Goal: Complete application form: Complete application form

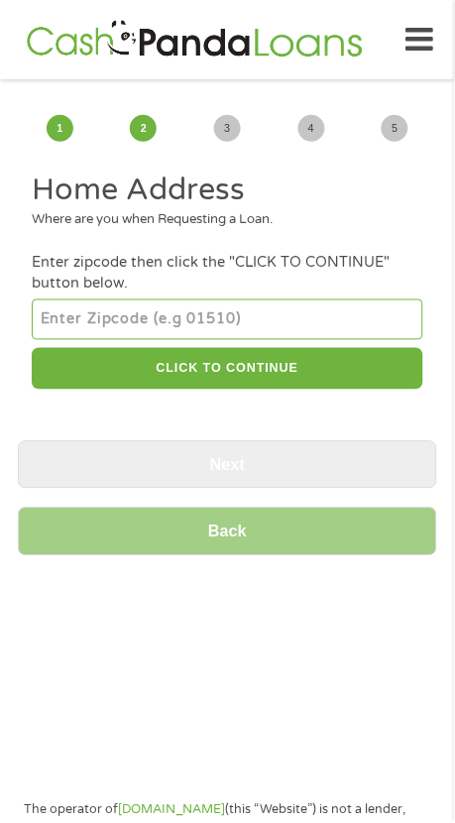
click at [161, 327] on input "number" at bounding box center [227, 320] width 391 height 40
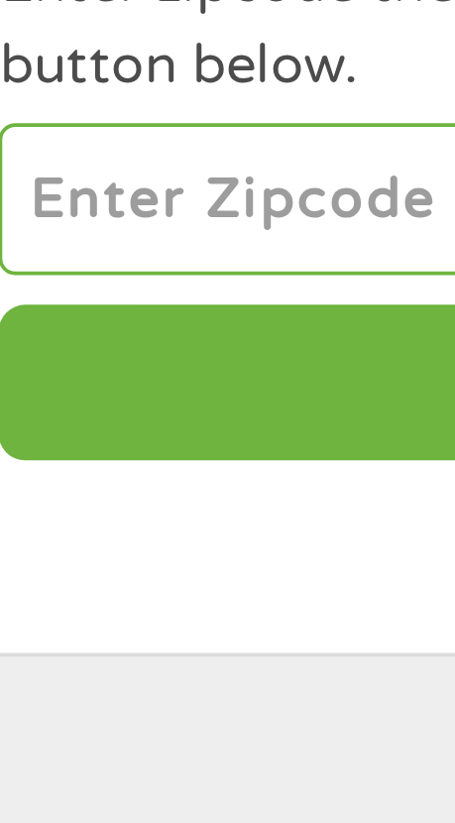
type input "32060"
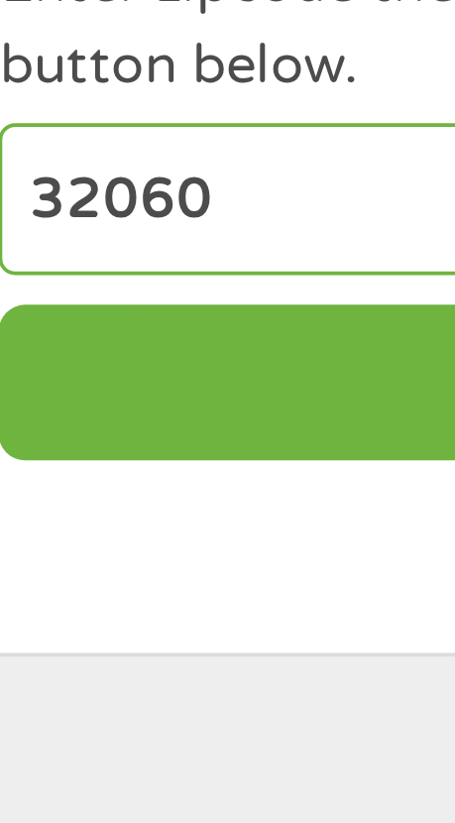
select select "Florida"
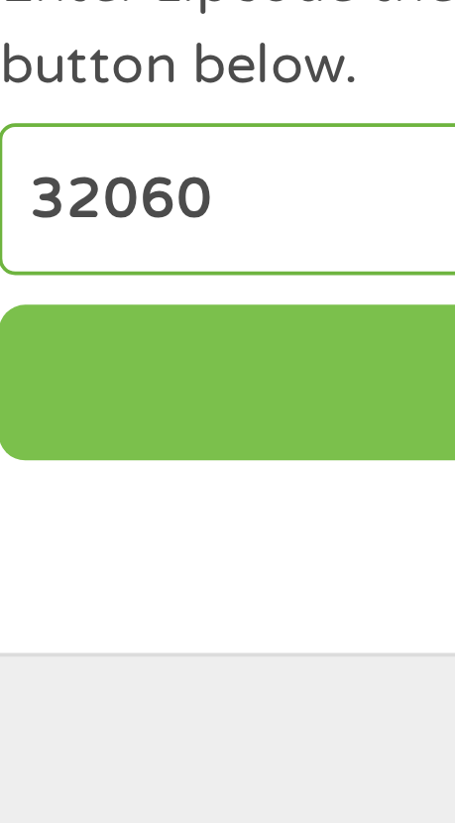
click at [100, 372] on button "CLICK TO CONTINUE" at bounding box center [227, 369] width 391 height 43
type input "32060"
type input "Live Oak"
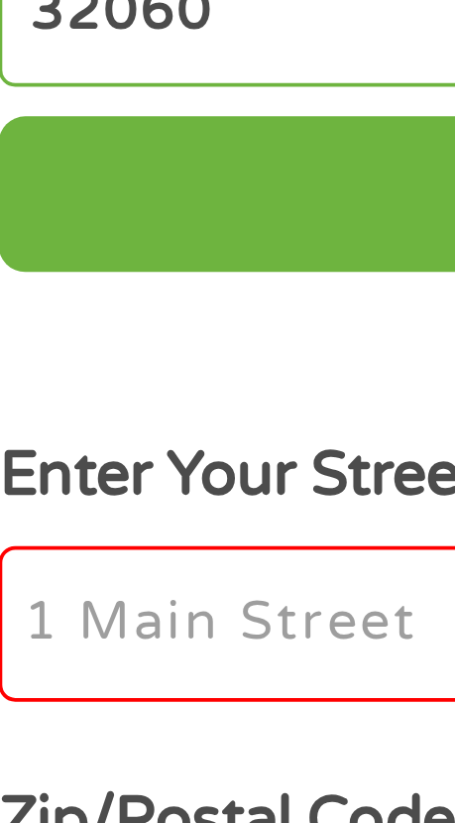
click at [77, 488] on input "Enter Your Street Address *" at bounding box center [227, 484] width 391 height 42
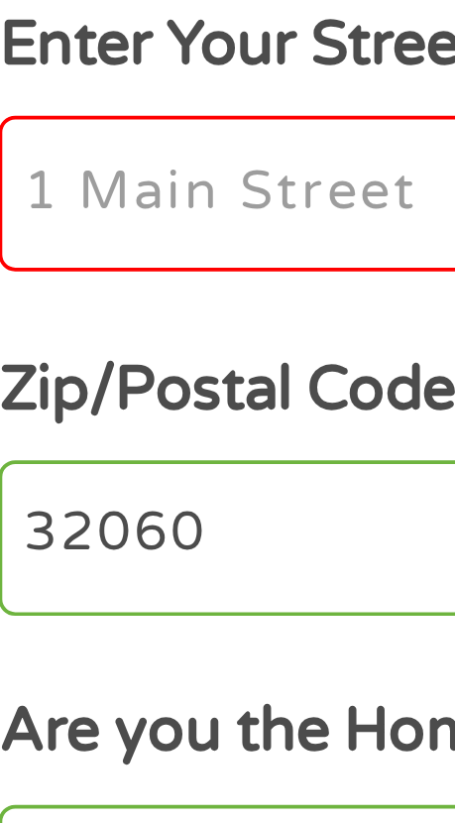
type input "1483 177th Rd, Live Oak, FL 32060, USA"
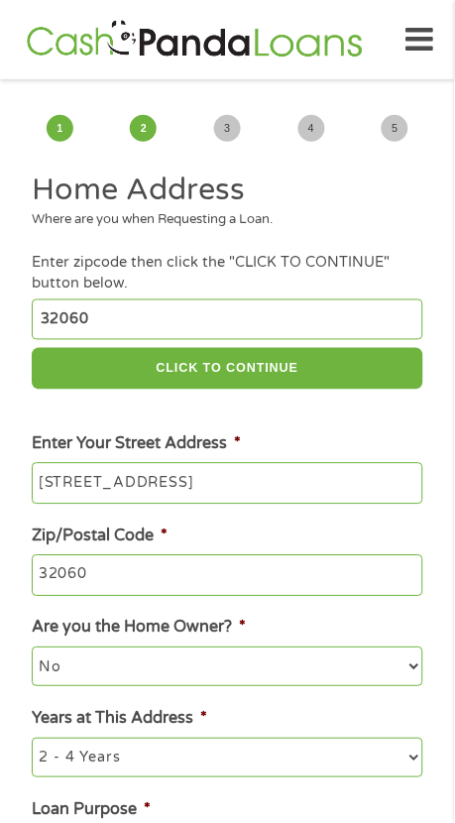
click at [290, 678] on select "No Yes" at bounding box center [227, 668] width 391 height 40
select select "yes"
click at [255, 766] on select "1 Year or less 1 - 2 Years 2 - 4 Years Over 4 Years" at bounding box center [227, 759] width 391 height 40
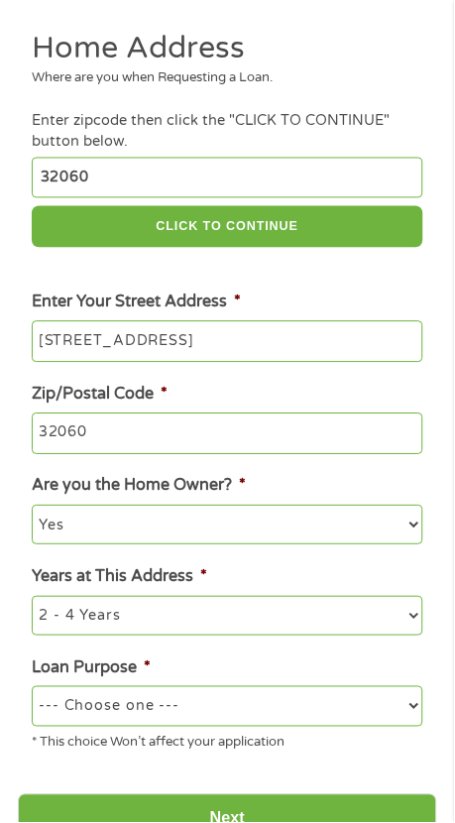
scroll to position [141, 0]
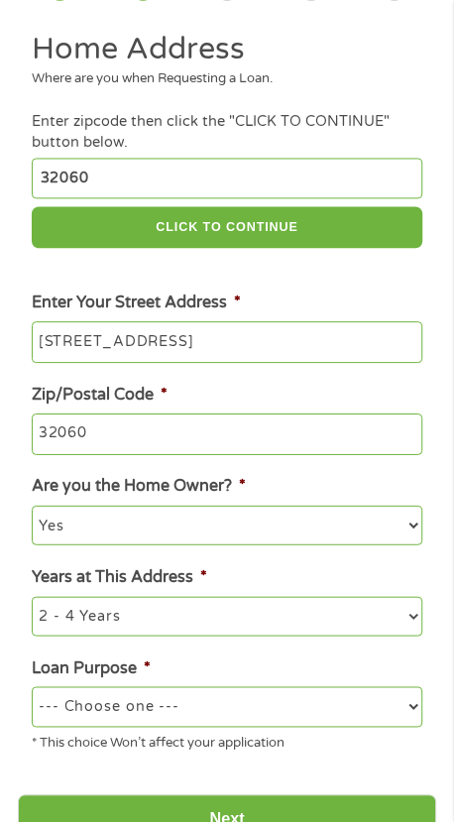
click at [213, 718] on select "--- Choose one --- Pay Bills Debt Consolidation Home Improvement Major Purchase…" at bounding box center [227, 708] width 391 height 40
select select "shorttermcash"
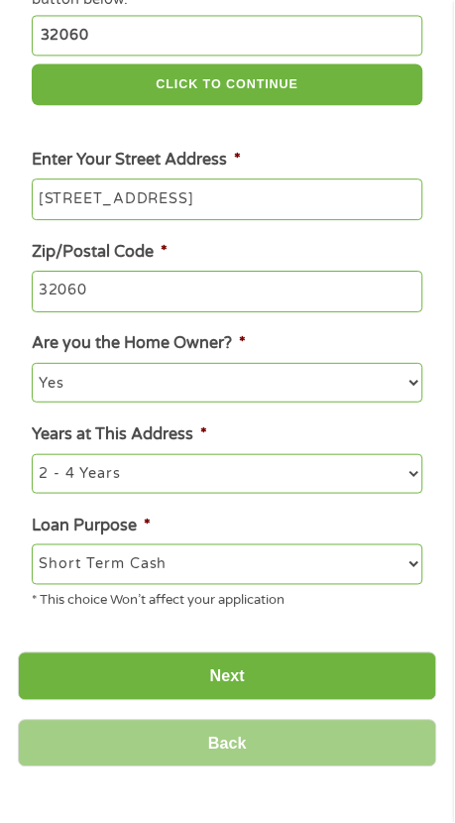
scroll to position [289, 0]
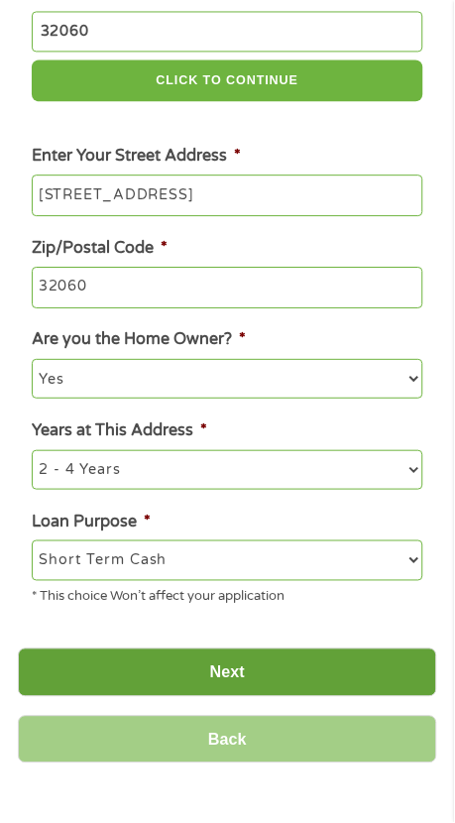
click at [249, 676] on input "Next" at bounding box center [228, 673] width 420 height 49
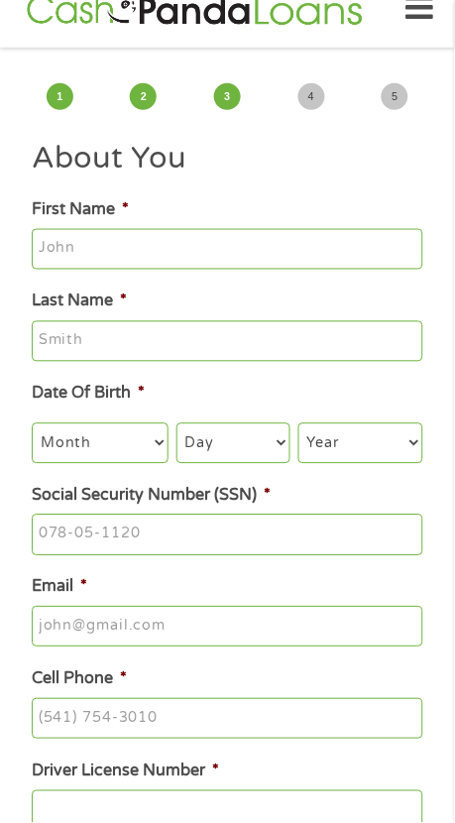
scroll to position [0, 0]
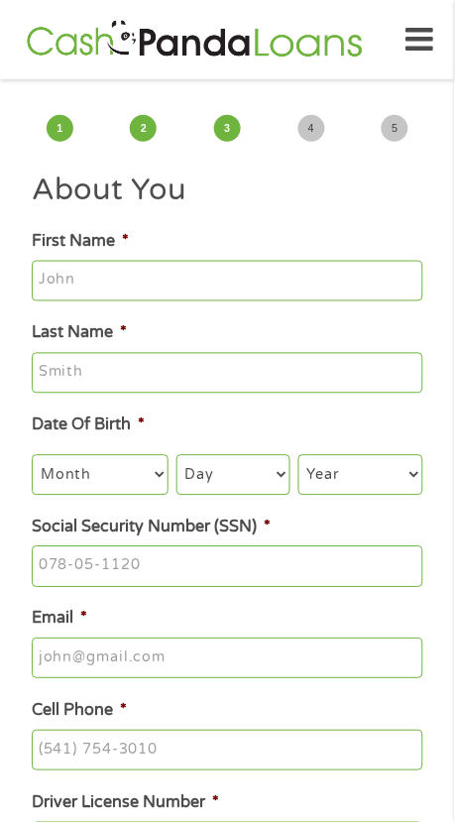
click at [105, 291] on input "First Name *" at bounding box center [227, 282] width 391 height 42
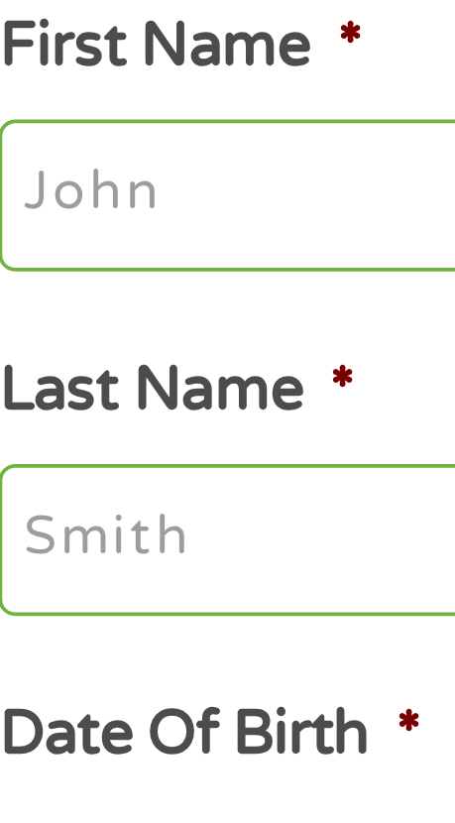
type input "[PERSON_NAME]"
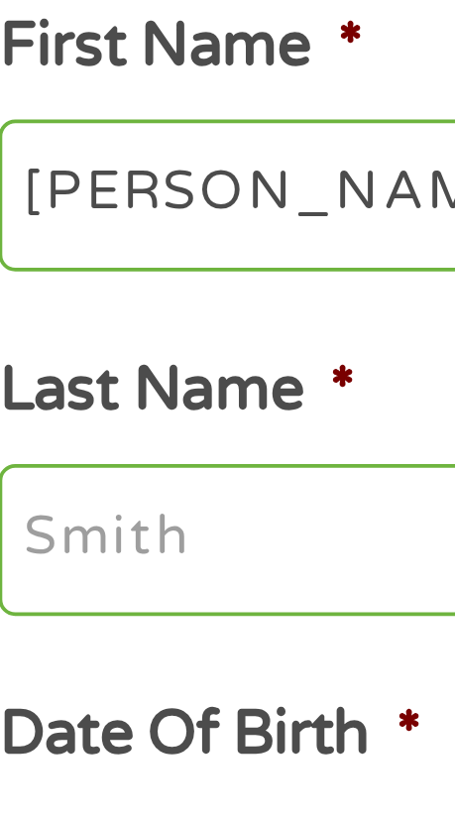
type input "[PERSON_NAME]"
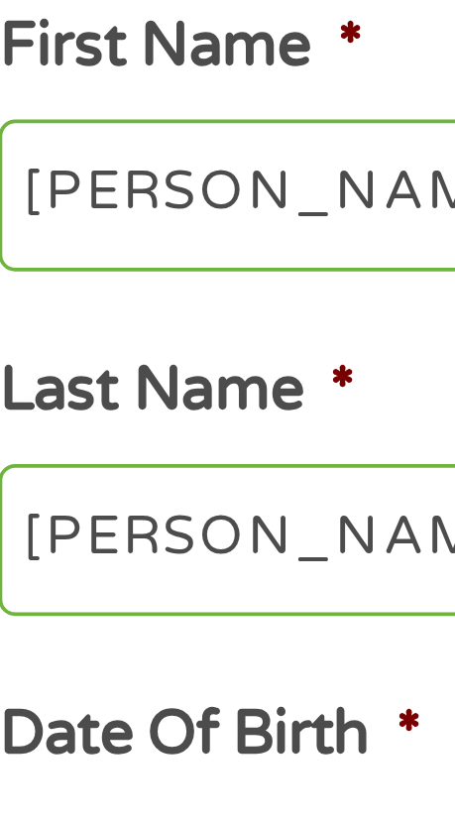
type input "[EMAIL_ADDRESS][DOMAIN_NAME]"
type input "[PHONE_NUMBER]"
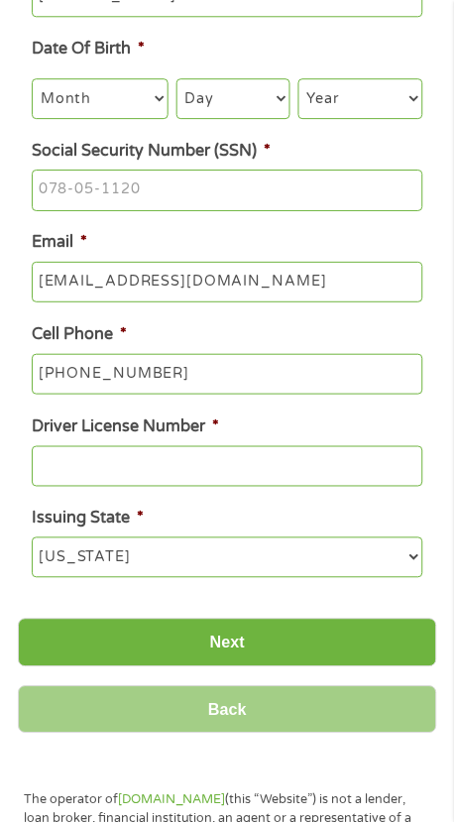
scroll to position [349, 0]
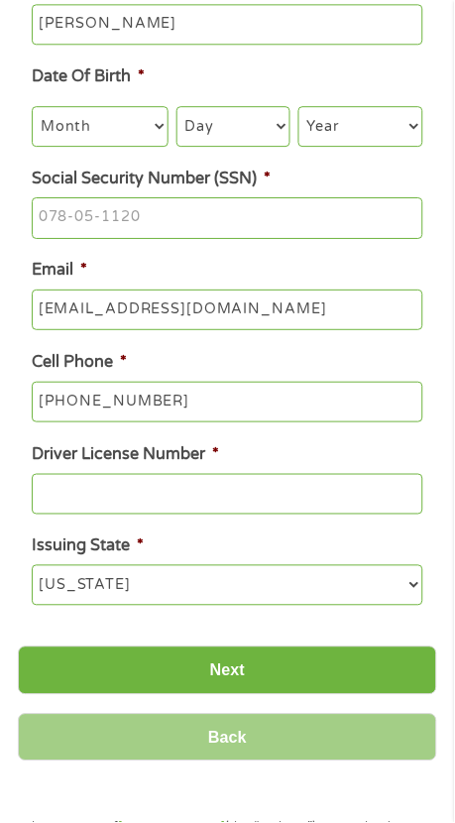
click at [139, 146] on select "Month 1 2 3 4 5 6 7 8 9 10 11 12" at bounding box center [100, 126] width 136 height 40
select select "11"
click at [251, 124] on select "Day 1 2 3 4 5 6 7 8 9 10 11 12 13 14 15 16 17 18 19 20 21 22 23 24 25 26 27 28 …" at bounding box center [234, 126] width 114 height 40
select select "27"
click at [396, 124] on select "Year [DATE] 2006 2005 2004 2003 2002 2001 2000 1999 1998 1997 1996 1995 1994 19…" at bounding box center [361, 126] width 124 height 40
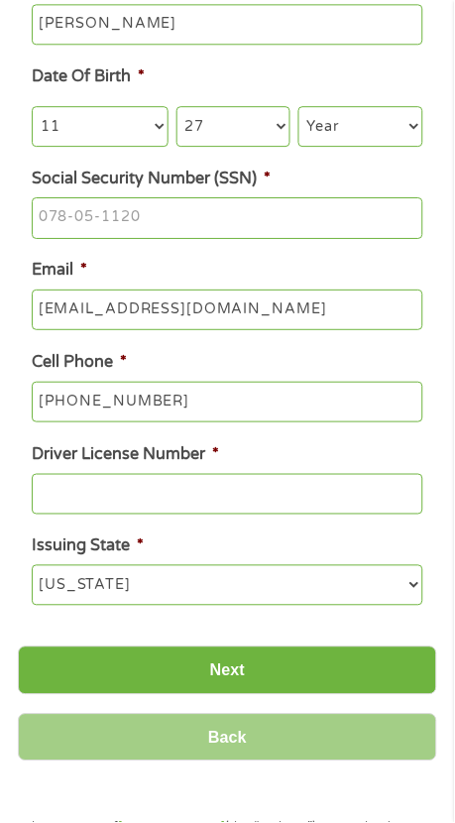
select select "1970"
click at [184, 221] on input "Social Security Number (SSN) *" at bounding box center [227, 218] width 391 height 42
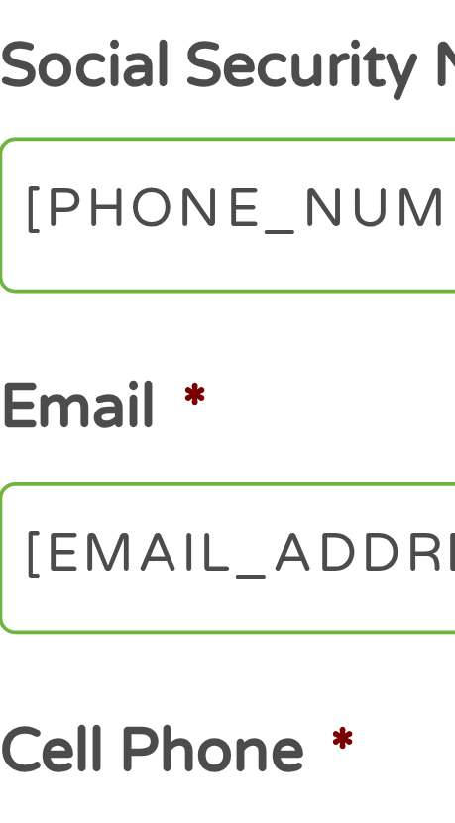
type input "595-56-5169"
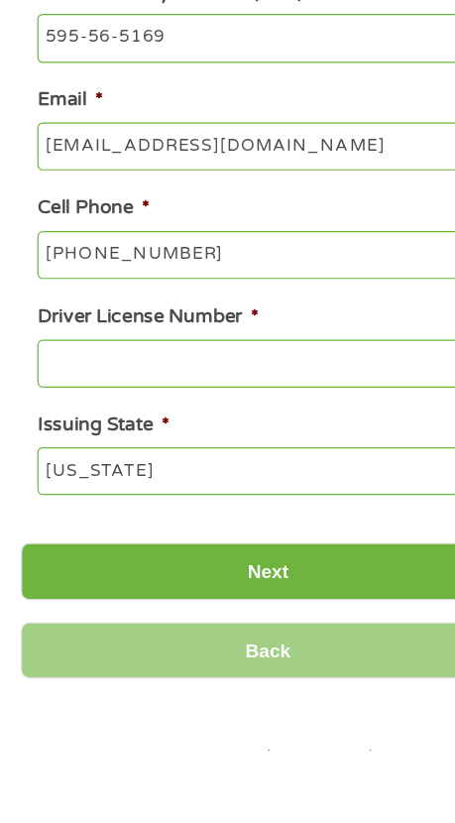
click at [211, 407] on input "[PHONE_NUMBER]" at bounding box center [227, 403] width 391 height 42
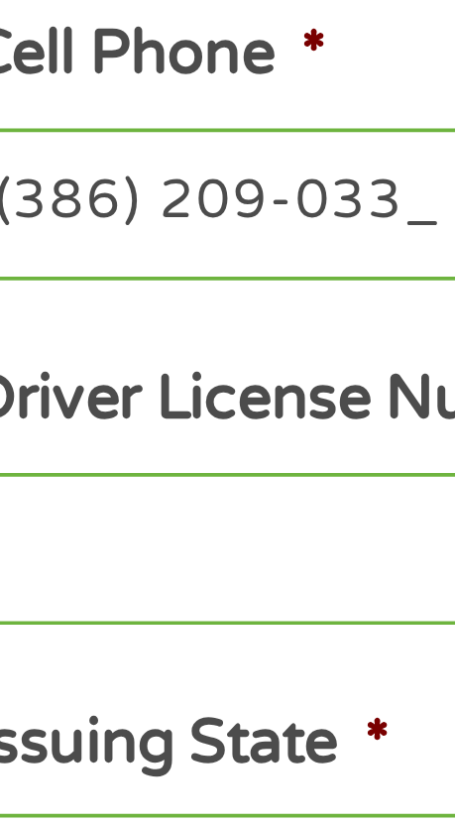
type input "[PHONE_NUMBER]"
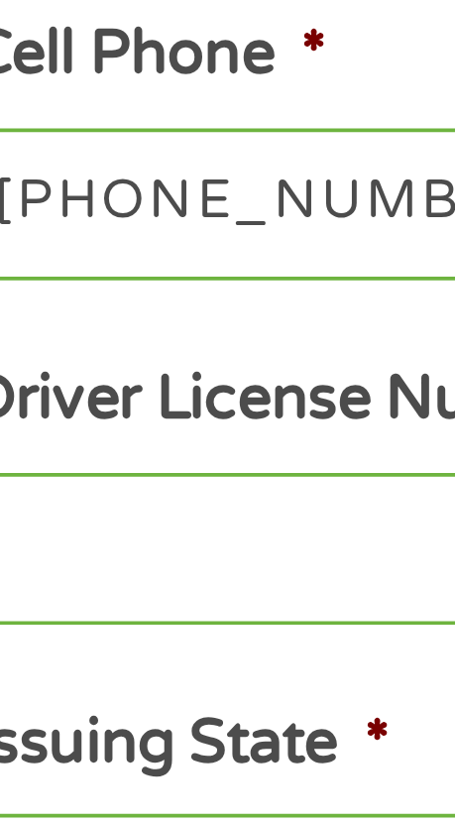
click at [119, 505] on input "Driver License Number *" at bounding box center [227, 495] width 391 height 42
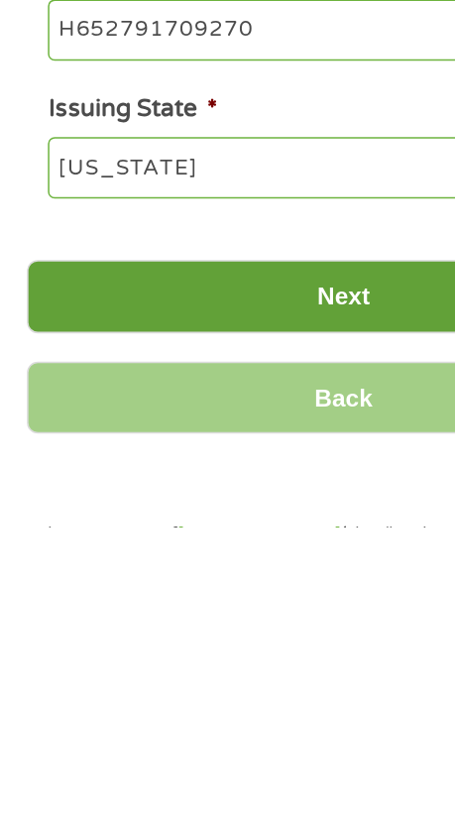
type input "H652791709270"
click at [236, 682] on input "Next" at bounding box center [228, 671] width 420 height 49
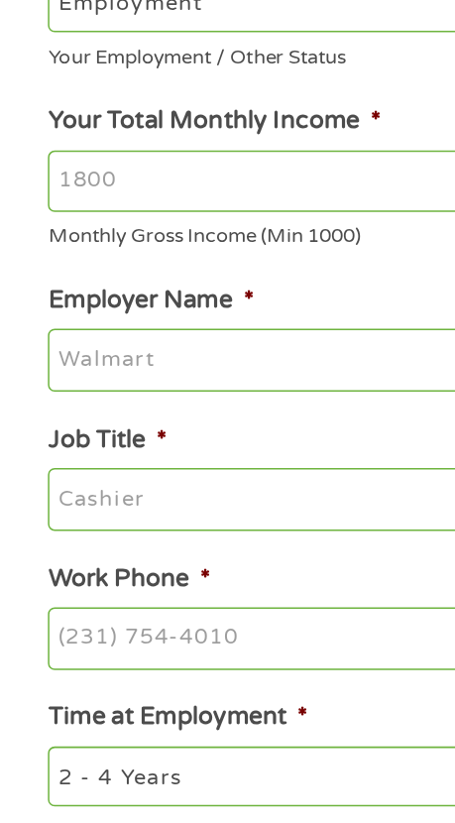
scroll to position [0, 0]
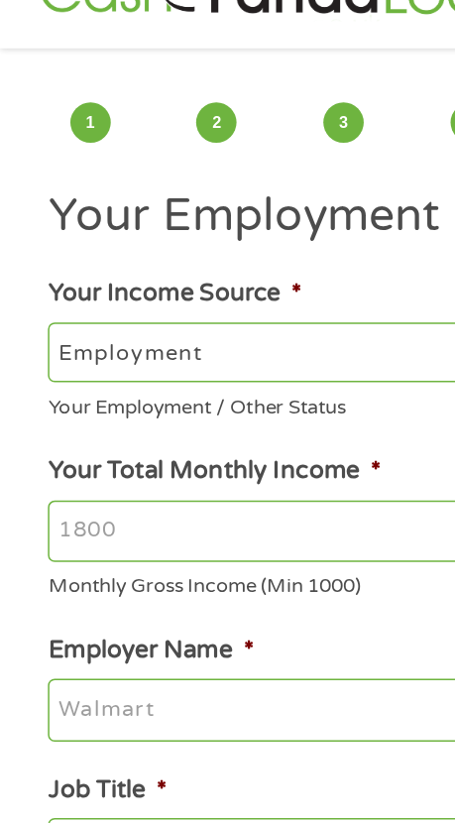
click at [178, 281] on select "--- Choose one --- Employment [DEMOGRAPHIC_DATA] Benefits" at bounding box center [227, 281] width 391 height 40
click at [135, 405] on input "Your Total Monthly Income *" at bounding box center [227, 400] width 391 height 42
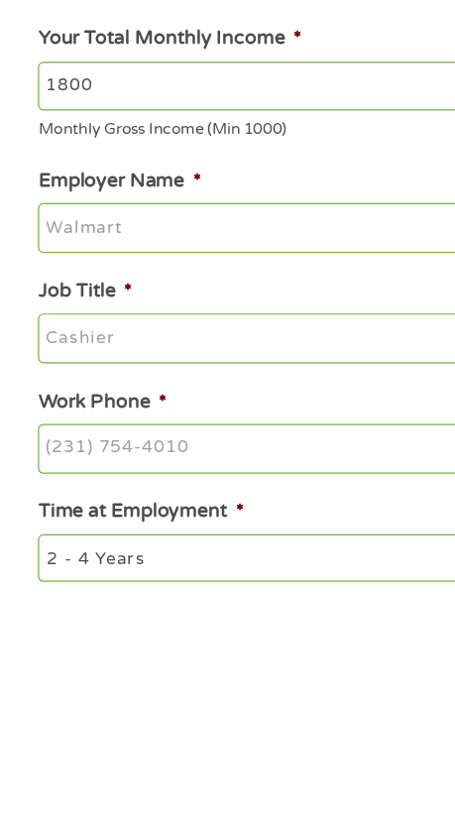
type input "1800"
click at [131, 521] on input "Employer Name *" at bounding box center [227, 518] width 391 height 42
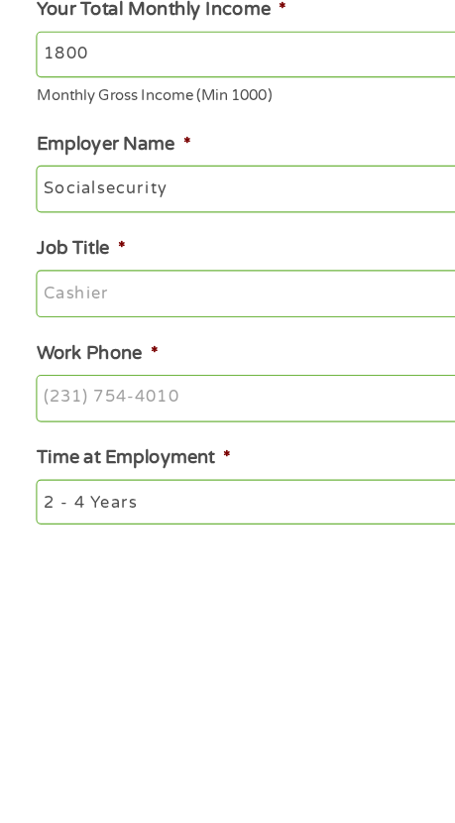
type input "Socialsecurity"
click at [167, 612] on input "Job Title *" at bounding box center [227, 610] width 391 height 42
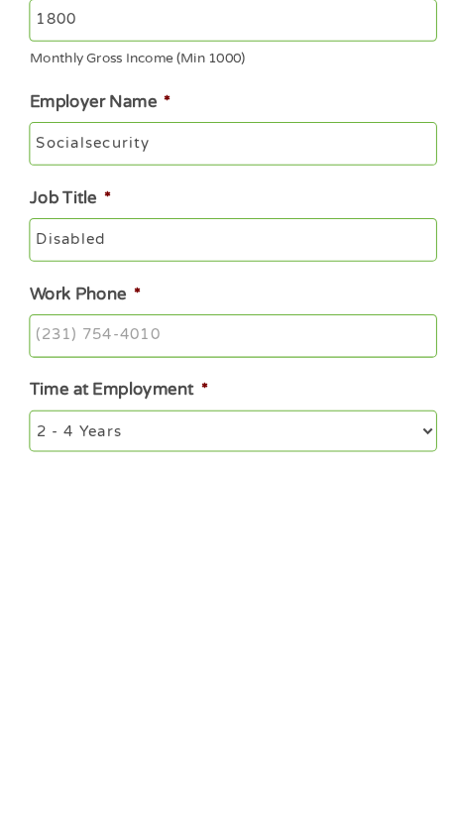
type input "Disabled"
click at [218, 700] on input "Work Phone *" at bounding box center [227, 703] width 391 height 42
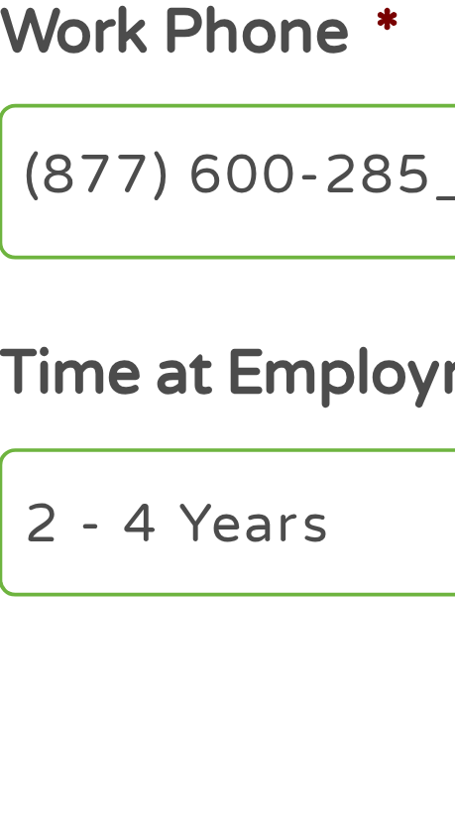
type input "[PHONE_NUMBER]"
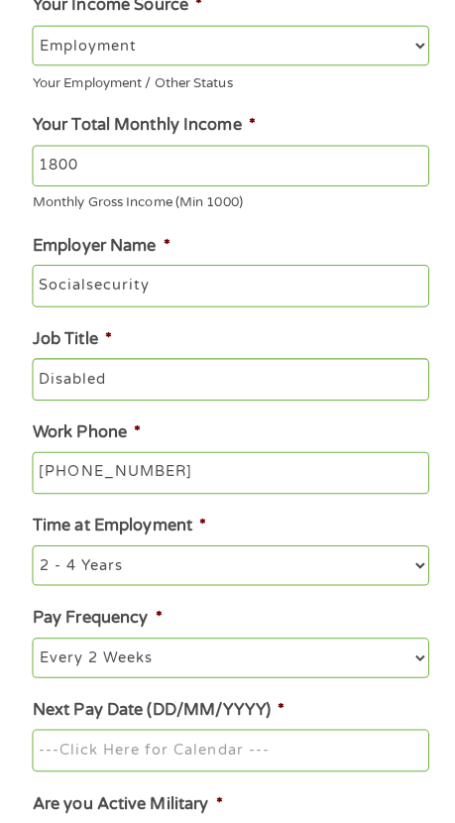
scroll to position [226, 0]
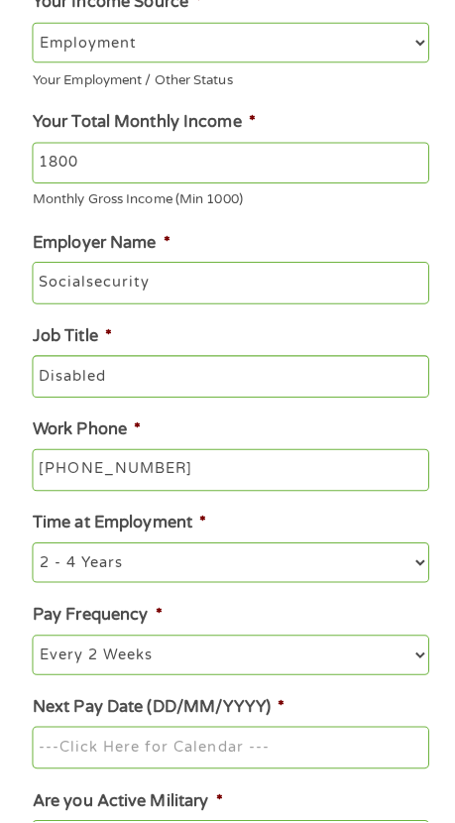
click at [210, 575] on select "--- Choose one --- 1 Year or less 1 - 2 Years 2 - 4 Years Over 4 Years" at bounding box center [227, 568] width 391 height 40
select select "60months"
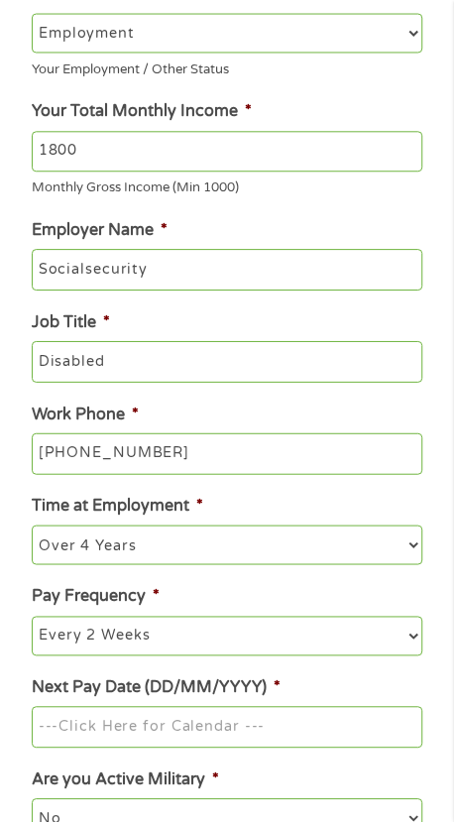
scroll to position [229, 0]
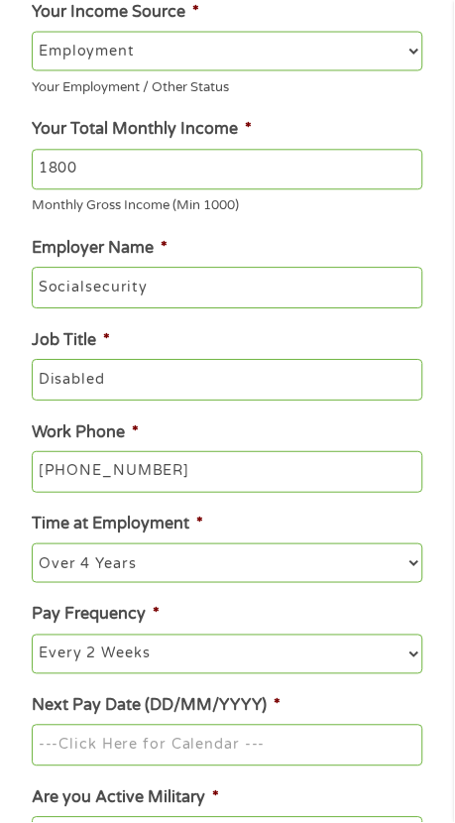
click at [270, 756] on input "Next Pay Date (DD/MM/YYYY) *" at bounding box center [227, 747] width 391 height 42
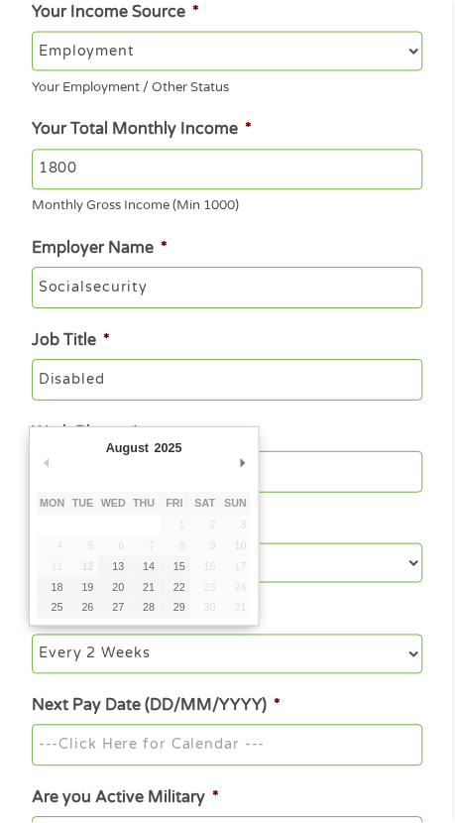
type input "[DATE]"
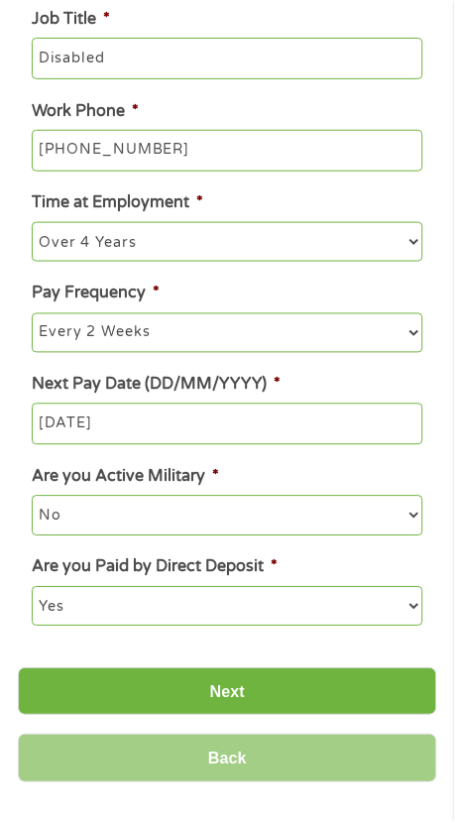
scroll to position [564, 0]
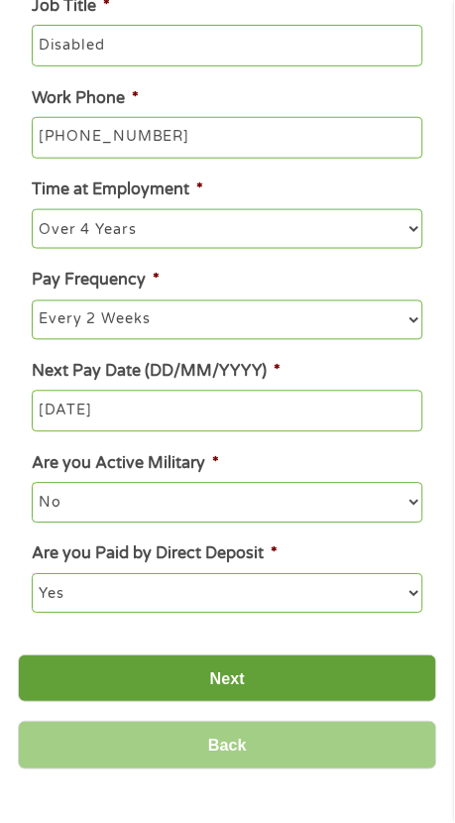
click at [259, 683] on input "Next" at bounding box center [228, 680] width 420 height 49
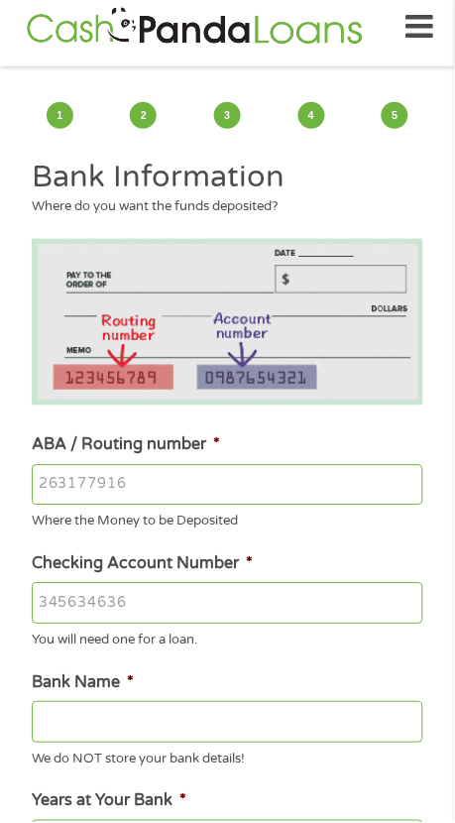
scroll to position [0, 0]
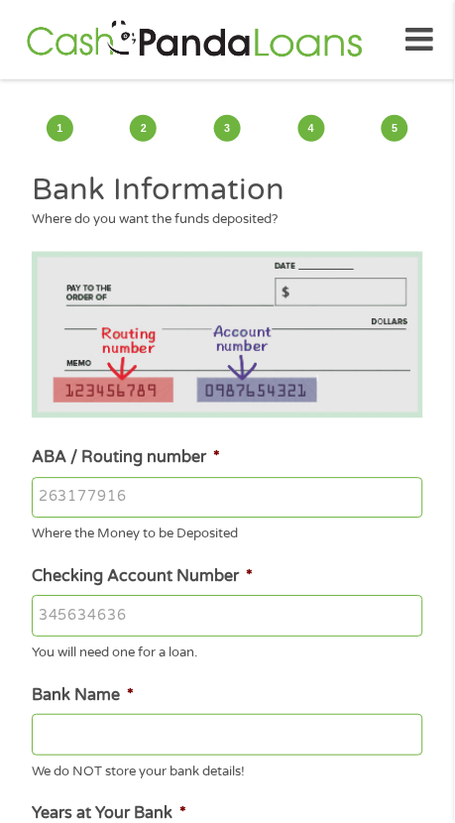
click at [145, 504] on input "ABA / Routing number *" at bounding box center [227, 499] width 391 height 42
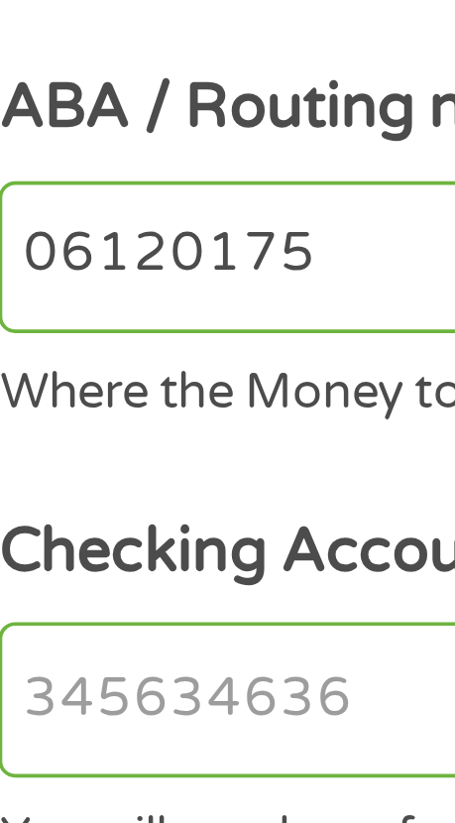
type input "061201754"
type input "AMERIS BANK"
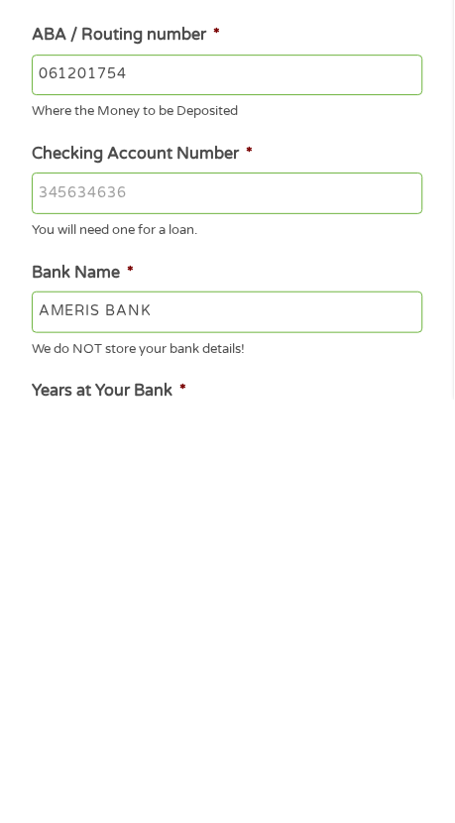
type input "061201754"
click at [174, 625] on input "Checking Account Number *" at bounding box center [227, 617] width 391 height 42
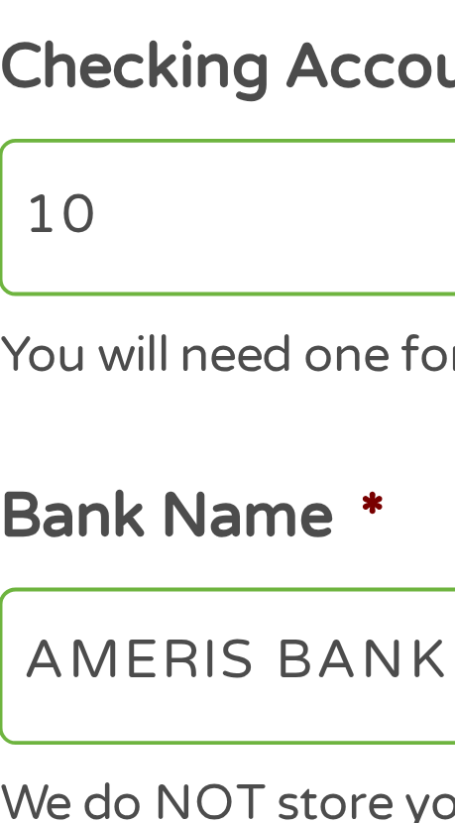
type input "1"
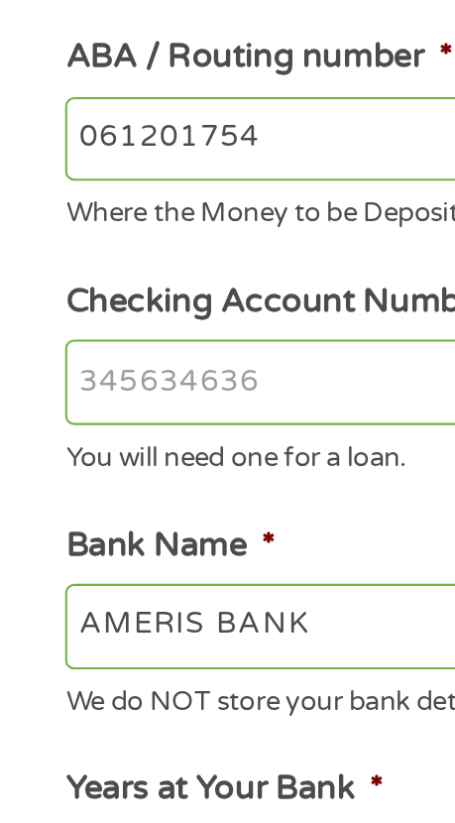
scroll to position [30, 0]
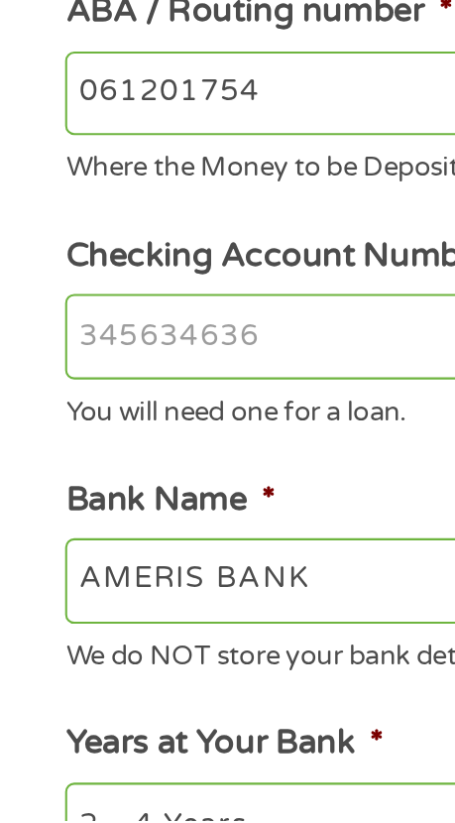
click at [122, 597] on input "Checking Account Number *" at bounding box center [227, 587] width 391 height 42
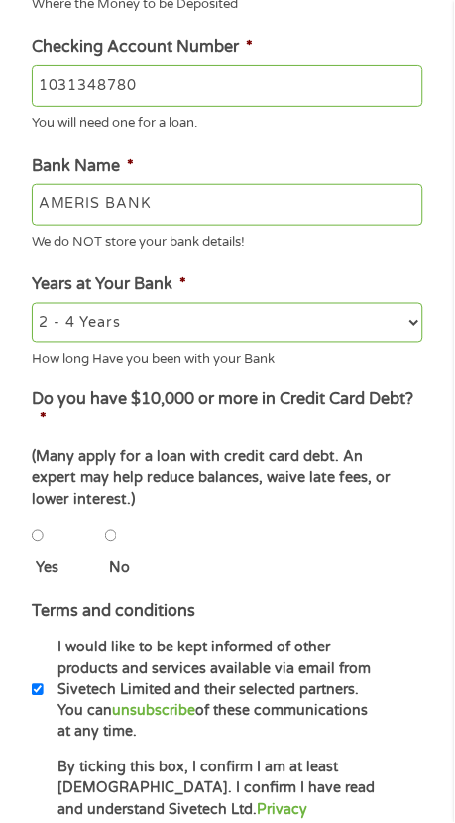
scroll to position [533, 0]
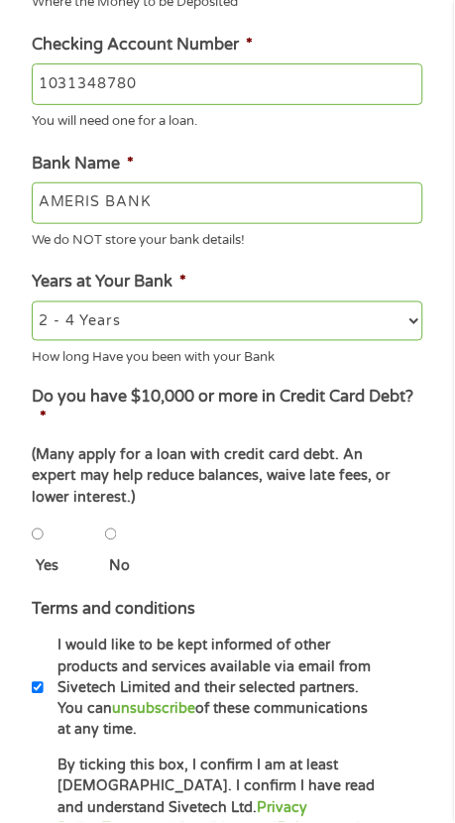
type input "1031348780"
click at [108, 543] on input "No" at bounding box center [111, 535] width 12 height 40
radio input "true"
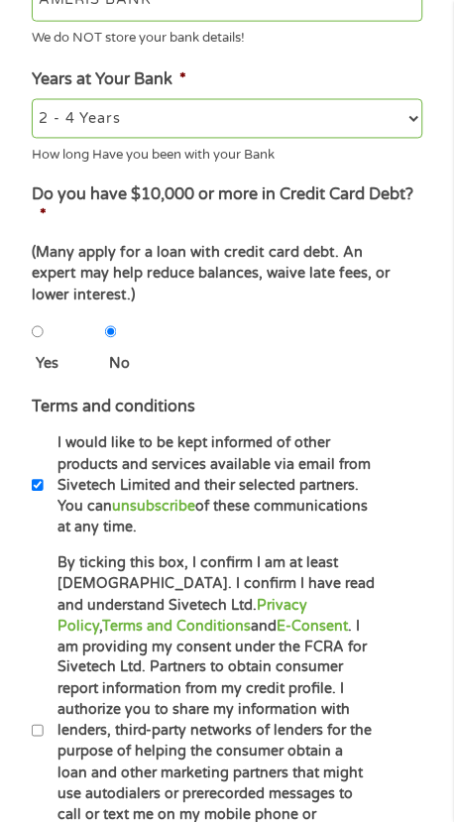
scroll to position [747, 0]
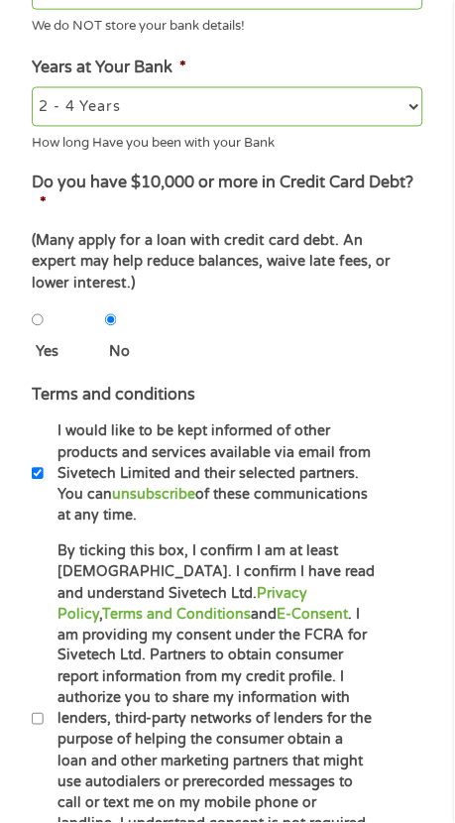
click at [44, 723] on input "By ticking this box, I confirm I am at least [DEMOGRAPHIC_DATA]. I confirm I ha…" at bounding box center [38, 720] width 12 height 40
click at [44, 740] on input "By ticking this box, I confirm I am at least [DEMOGRAPHIC_DATA]. I confirm I ha…" at bounding box center [38, 720] width 12 height 40
checkbox input "false"
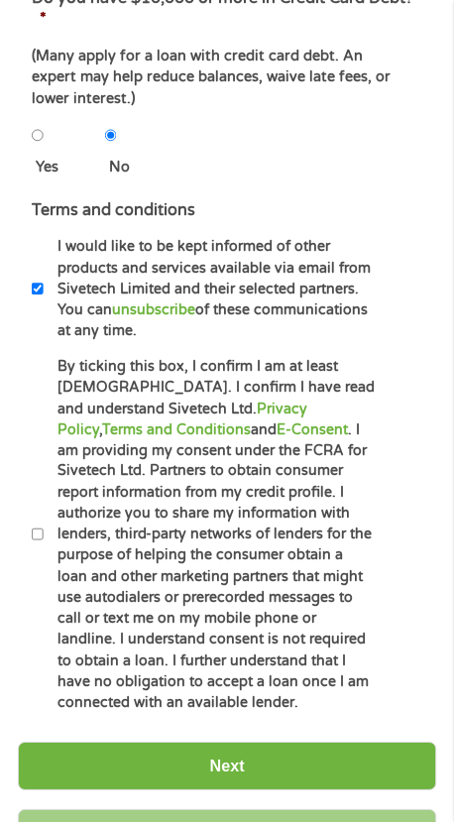
scroll to position [933, 0]
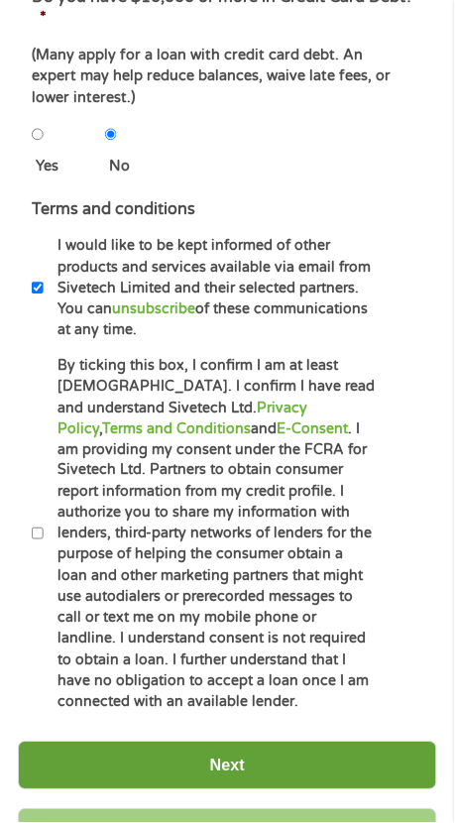
click at [240, 776] on input "Next" at bounding box center [228, 766] width 420 height 49
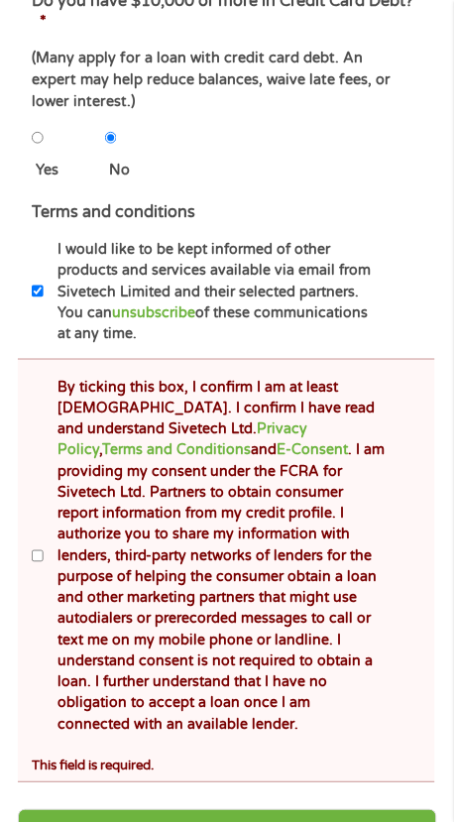
scroll to position [1035, 0]
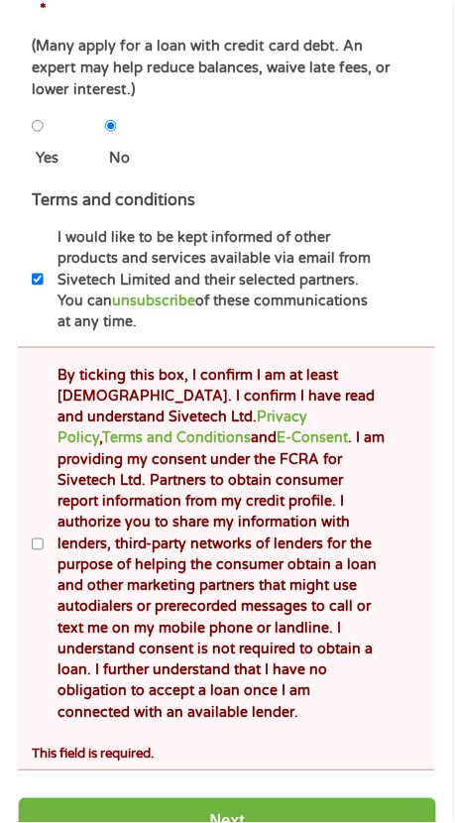
click at [43, 547] on input "By ticking this box, I confirm I am at least [DEMOGRAPHIC_DATA]. I confirm I ha…" at bounding box center [38, 545] width 12 height 40
checkbox input "true"
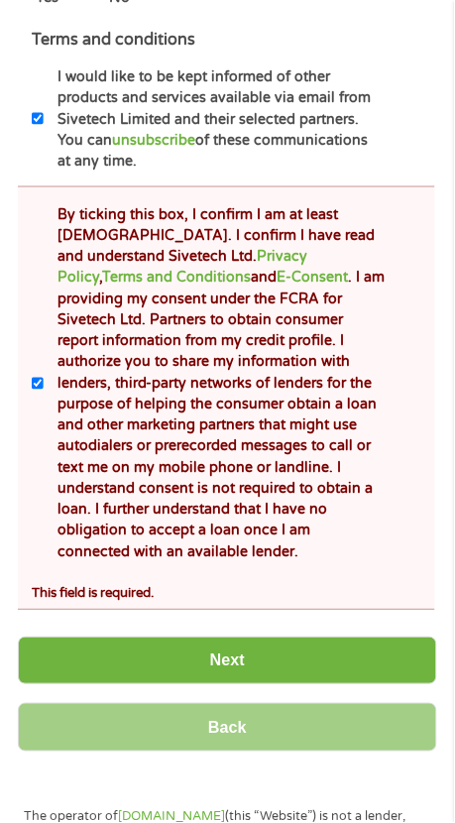
scroll to position [1195, 0]
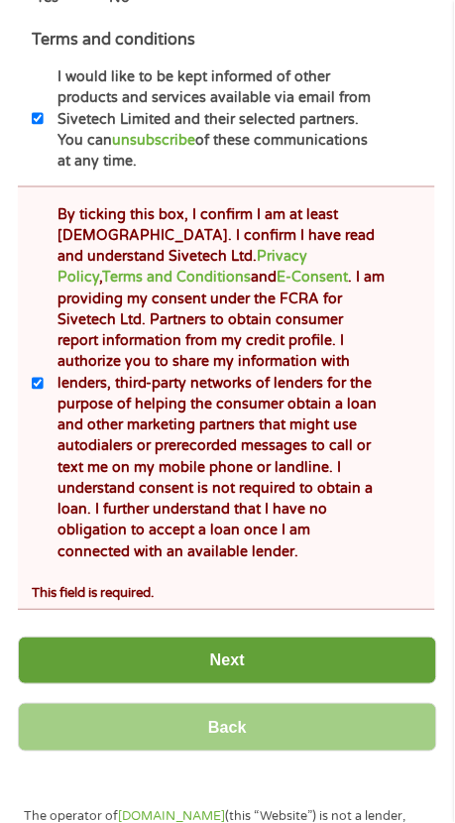
click at [234, 678] on input "Next" at bounding box center [228, 662] width 420 height 49
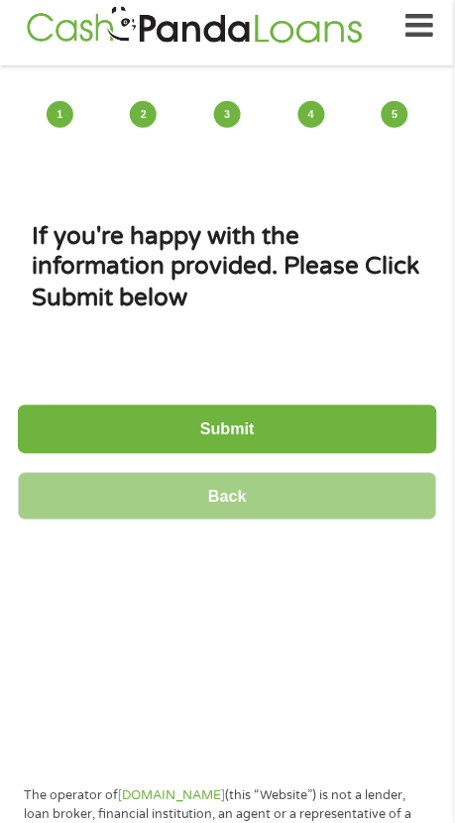
scroll to position [0, 0]
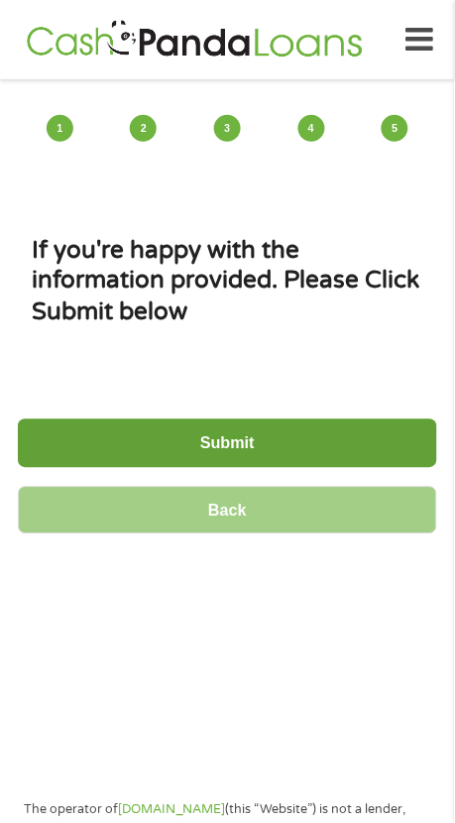
click at [249, 430] on input "Submit" at bounding box center [228, 444] width 420 height 49
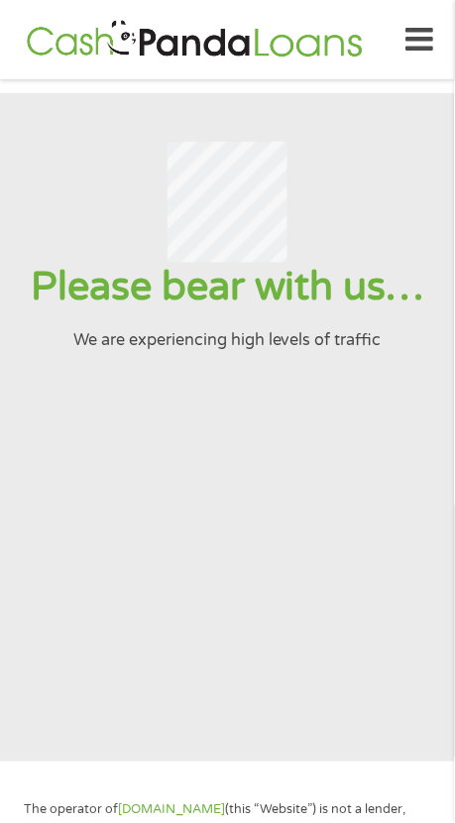
click at [330, 530] on section "Please bear with us… We are experiencing high levels of traffic" at bounding box center [227, 428] width 455 height 670
click at [382, 551] on section "Please bear with us… We are experiencing high levels of traffic" at bounding box center [227, 428] width 455 height 670
click at [393, 583] on section "Please bear with us… We are experiencing high levels of traffic" at bounding box center [227, 428] width 455 height 670
click at [287, 556] on section "Please bear with us… We are experiencing high levels of traffic" at bounding box center [227, 428] width 455 height 670
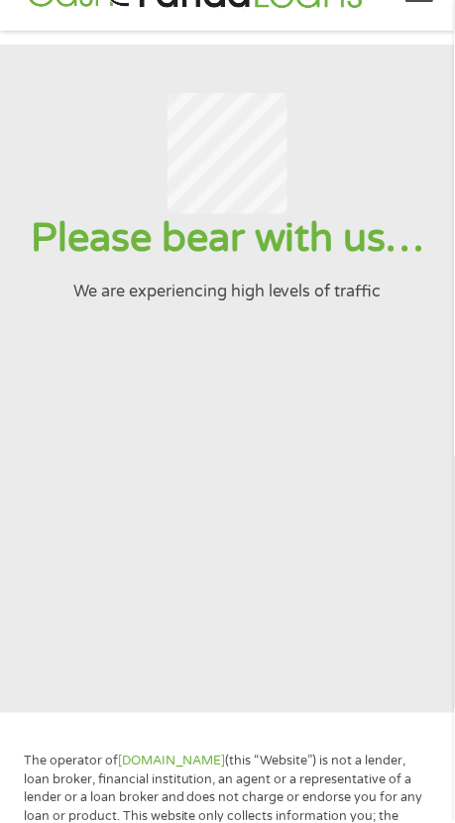
scroll to position [50, 0]
click at [237, 559] on section "Please bear with us… We are experiencing high levels of traffic" at bounding box center [227, 379] width 455 height 670
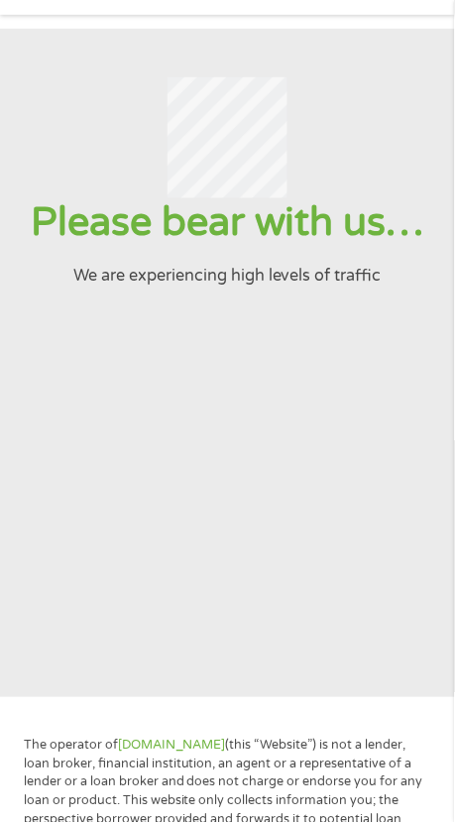
scroll to position [116, 0]
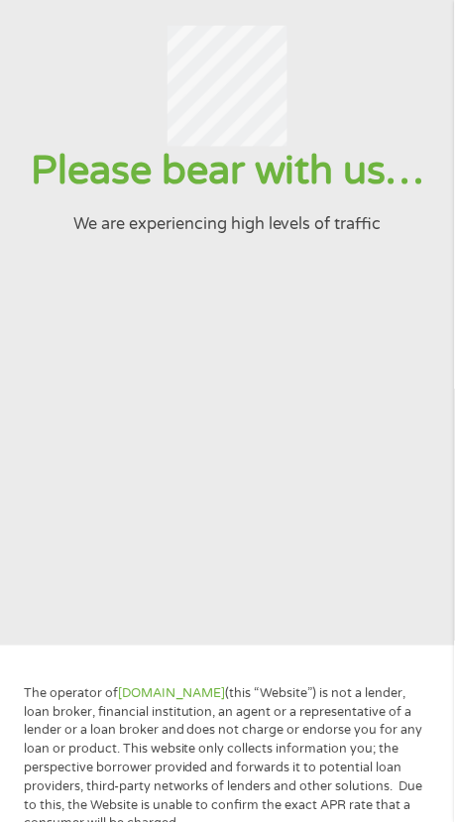
click at [363, 399] on section "Please bear with us… We are experiencing high levels of traffic" at bounding box center [227, 312] width 455 height 670
click at [250, 426] on section "Please bear with us… We are experiencing high levels of traffic" at bounding box center [227, 312] width 455 height 670
click at [47, 81] on div at bounding box center [227, 86] width 407 height 120
click at [219, 460] on section "Please bear with us… We are experiencing high levels of traffic" at bounding box center [227, 312] width 455 height 670
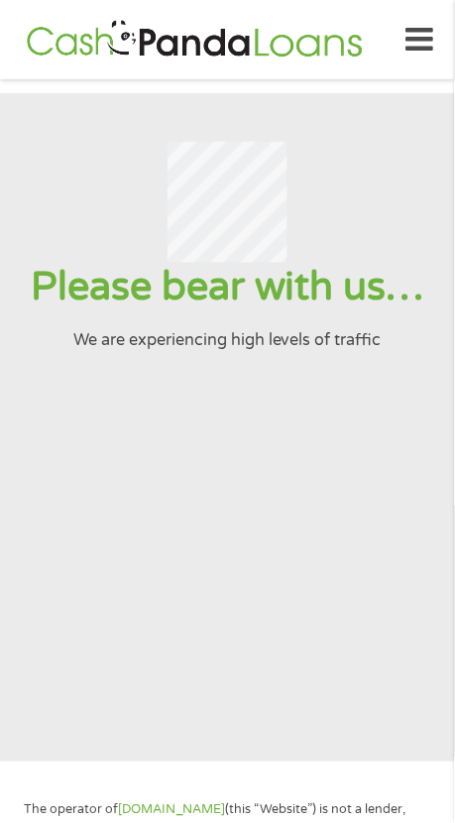
click at [115, 456] on section "Please bear with us… We are experiencing high levels of traffic" at bounding box center [227, 428] width 455 height 670
click at [70, 205] on div at bounding box center [227, 202] width 407 height 120
click at [76, 194] on div at bounding box center [227, 202] width 407 height 120
click at [154, 637] on section "Please bear with us… We are experiencing high levels of traffic" at bounding box center [227, 428] width 455 height 670
click at [76, 165] on div at bounding box center [227, 202] width 407 height 120
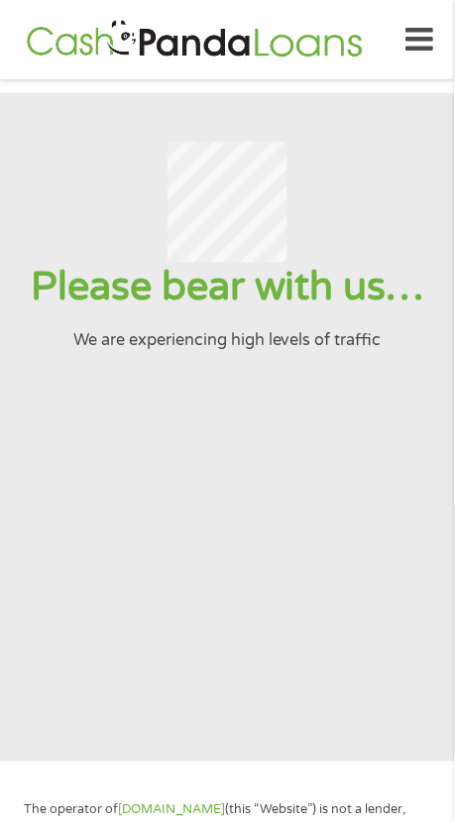
click at [53, 188] on div at bounding box center [227, 202] width 407 height 120
click at [73, 159] on div at bounding box center [227, 202] width 407 height 120
click at [79, 155] on div at bounding box center [227, 202] width 407 height 120
click at [208, 603] on section "Please bear with us… We are experiencing high levels of traffic" at bounding box center [227, 428] width 455 height 670
click at [260, 529] on section "Please bear with us… We are experiencing high levels of traffic" at bounding box center [227, 428] width 455 height 670
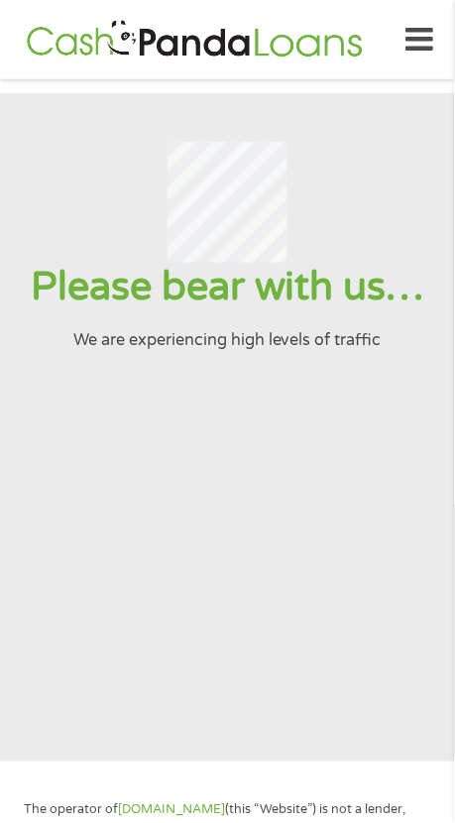
click at [326, 579] on section "Please bear with us… We are experiencing high levels of traffic" at bounding box center [227, 428] width 455 height 670
click at [297, 500] on section "Please bear with us… We are experiencing high levels of traffic" at bounding box center [227, 428] width 455 height 670
click at [300, 555] on section "Please bear with us… We are experiencing high levels of traffic" at bounding box center [227, 428] width 455 height 670
click at [280, 579] on section "Please bear with us… We are experiencing high levels of traffic" at bounding box center [227, 428] width 455 height 670
click at [255, 565] on section "Please bear with us… We are experiencing high levels of traffic" at bounding box center [227, 428] width 455 height 670
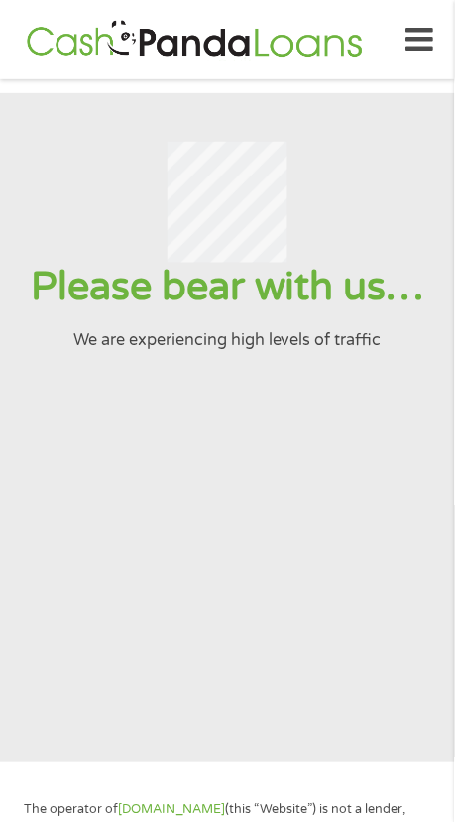
click at [96, 181] on div at bounding box center [227, 202] width 407 height 120
click at [126, 567] on section "Please bear with us… We are experiencing high levels of traffic" at bounding box center [227, 428] width 455 height 670
click at [76, 187] on div at bounding box center [227, 202] width 407 height 120
click at [127, 590] on section "Please bear with us… We are experiencing high levels of traffic" at bounding box center [227, 428] width 455 height 670
click at [91, 176] on div at bounding box center [227, 202] width 407 height 120
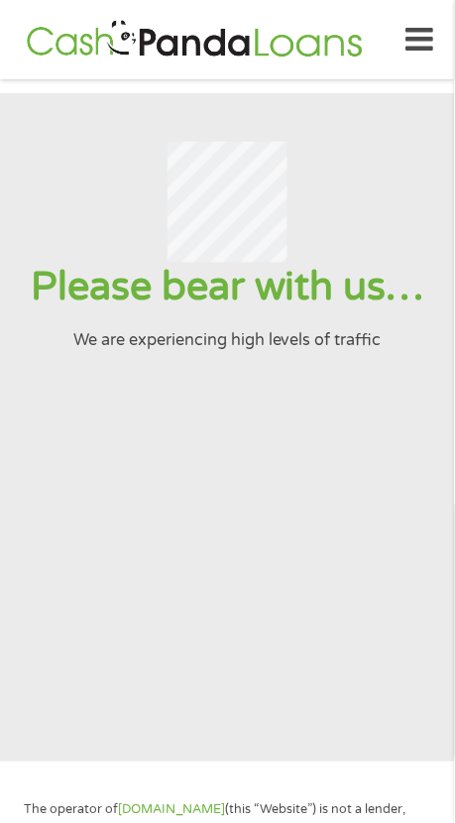
click at [108, 558] on section "Please bear with us… We are experiencing high levels of traffic" at bounding box center [227, 428] width 455 height 670
click at [93, 156] on div at bounding box center [227, 202] width 407 height 120
click at [102, 550] on section "Please bear with us… We are experiencing high levels of traffic" at bounding box center [227, 428] width 455 height 670
click at [81, 133] on section "Please bear with us… We are experiencing high levels of traffic" at bounding box center [227, 428] width 455 height 670
click at [79, 170] on div at bounding box center [227, 202] width 407 height 120
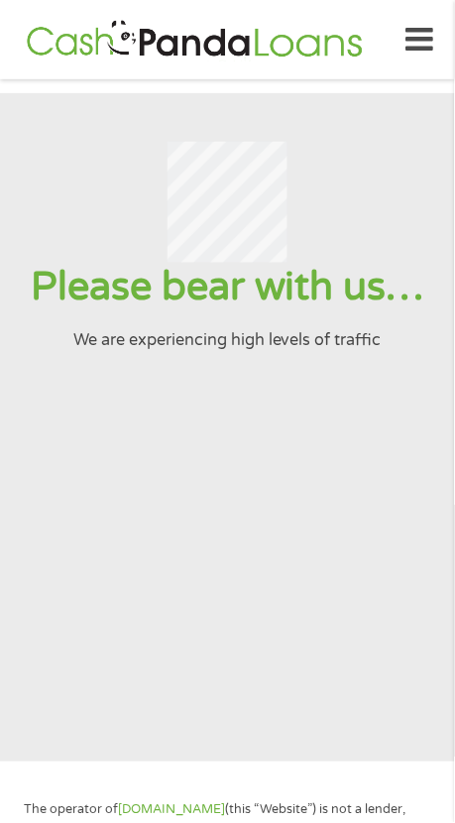
click at [90, 166] on div at bounding box center [227, 202] width 407 height 120
click at [82, 169] on div at bounding box center [227, 202] width 407 height 120
click at [150, 541] on section "Please bear with us… We are experiencing high levels of traffic" at bounding box center [227, 428] width 455 height 670
click at [87, 145] on div at bounding box center [227, 202] width 407 height 120
click at [113, 490] on section "Please bear with us… We are experiencing high levels of traffic" at bounding box center [227, 428] width 455 height 670
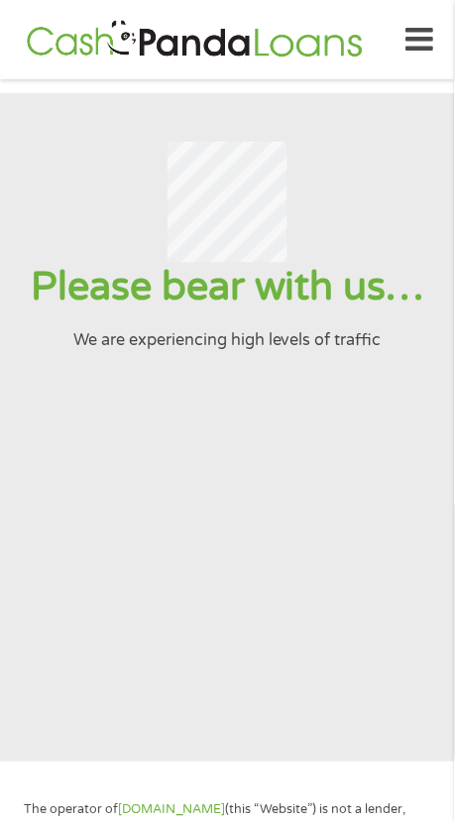
click at [109, 153] on div at bounding box center [227, 202] width 407 height 120
click at [96, 175] on div at bounding box center [227, 202] width 407 height 120
click at [88, 187] on div at bounding box center [227, 202] width 407 height 120
click at [103, 157] on div at bounding box center [227, 202] width 407 height 120
click at [111, 160] on div at bounding box center [227, 202] width 407 height 120
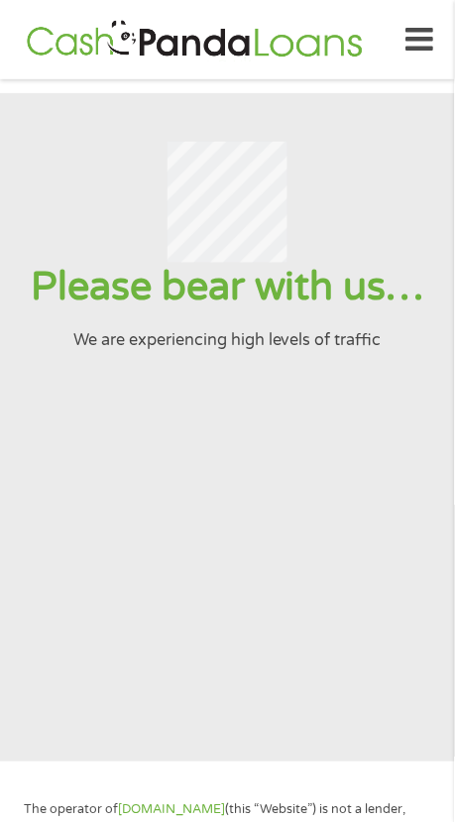
click at [80, 187] on div at bounding box center [227, 202] width 407 height 120
click at [76, 187] on div at bounding box center [227, 202] width 407 height 120
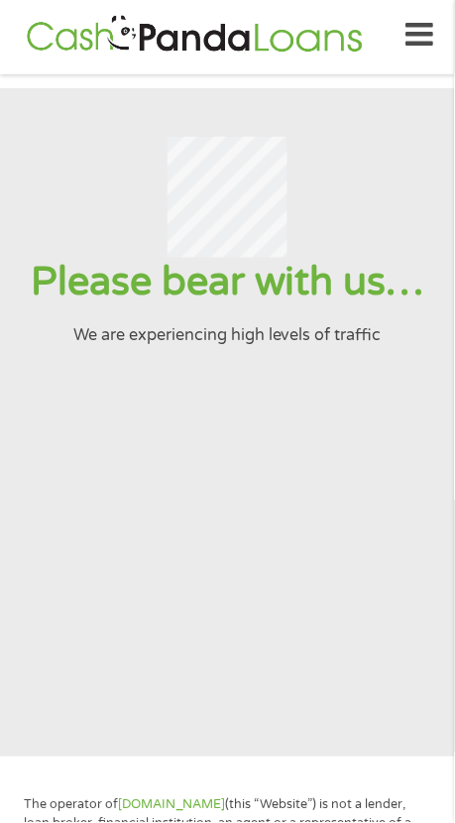
click at [75, 170] on div at bounding box center [227, 197] width 407 height 120
click at [69, 165] on div at bounding box center [227, 197] width 407 height 120
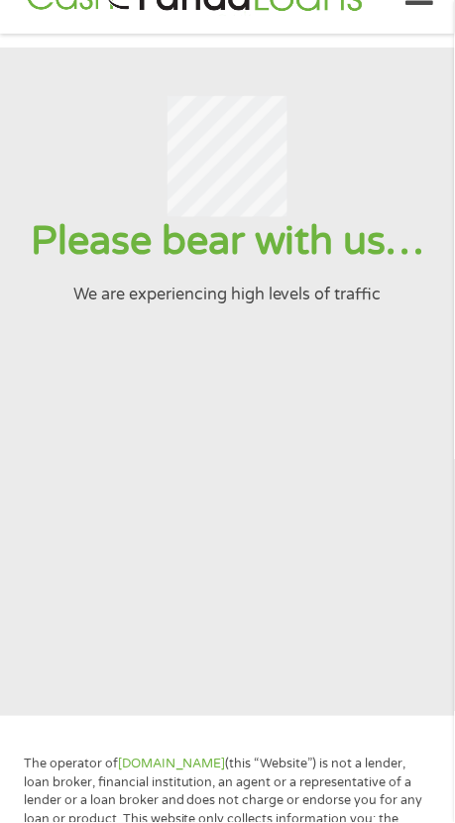
scroll to position [0, 0]
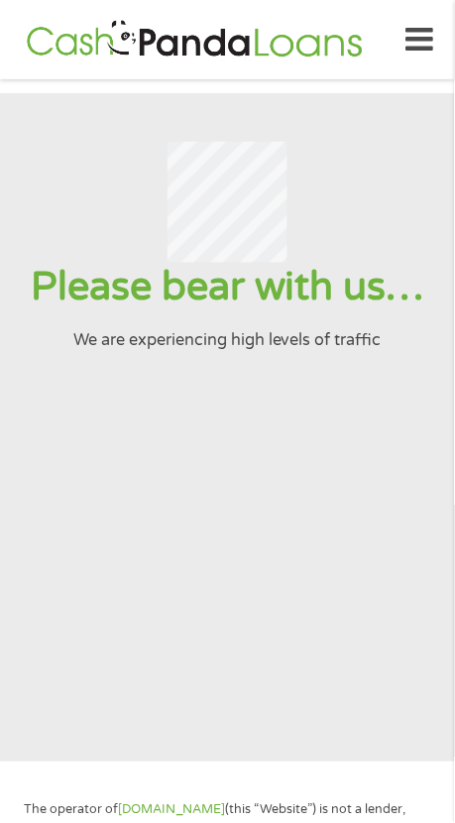
click at [76, 171] on div at bounding box center [227, 202] width 407 height 120
click at [67, 201] on div at bounding box center [227, 202] width 407 height 120
click at [60, 168] on div at bounding box center [227, 202] width 407 height 120
click at [379, 188] on div at bounding box center [227, 202] width 407 height 120
click at [75, 167] on div at bounding box center [227, 202] width 407 height 120
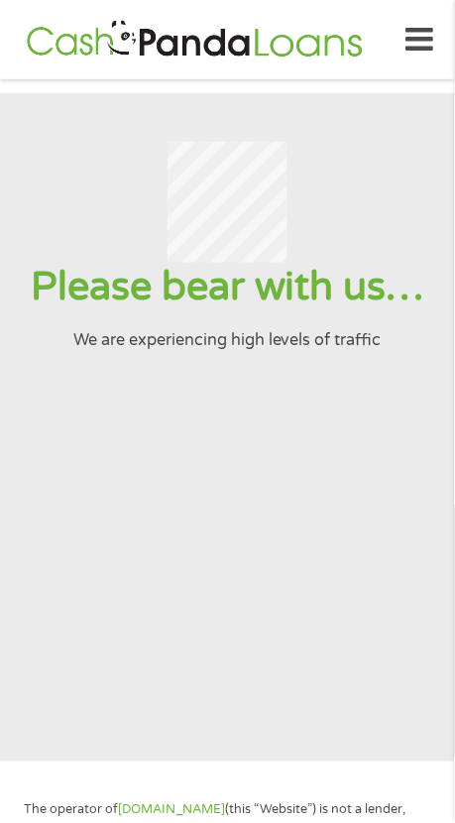
click at [87, 177] on div at bounding box center [227, 202] width 407 height 120
click at [61, 164] on div at bounding box center [227, 202] width 407 height 120
click at [80, 187] on div at bounding box center [227, 202] width 407 height 120
click at [74, 182] on div at bounding box center [227, 202] width 407 height 120
click at [41, 203] on div at bounding box center [227, 202] width 407 height 120
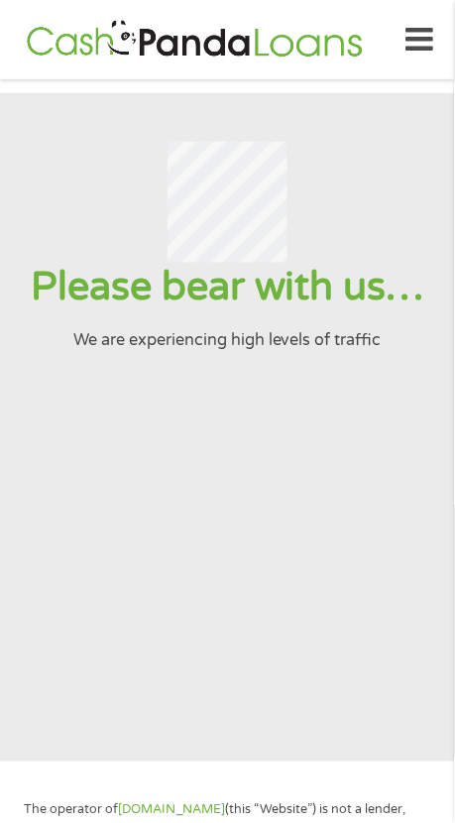
click at [97, 244] on div at bounding box center [227, 202] width 407 height 120
click at [92, 236] on div at bounding box center [227, 202] width 407 height 120
click at [72, 206] on div at bounding box center [227, 202] width 407 height 120
click at [422, 44] on icon at bounding box center [420, 40] width 28 height 49
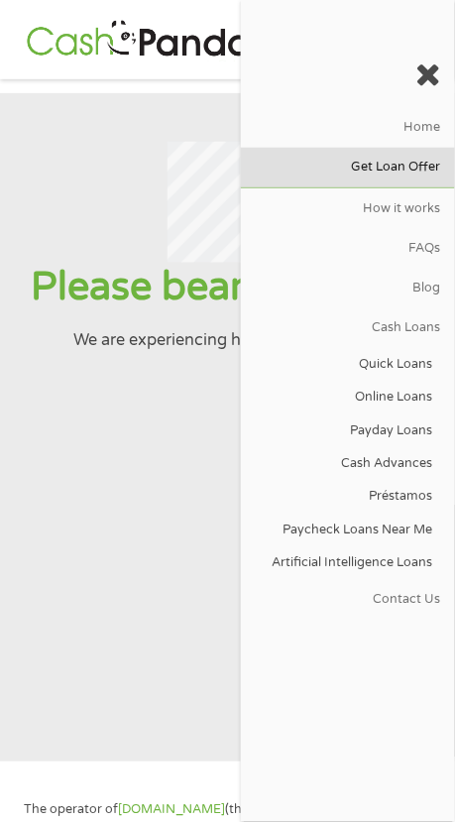
click at [411, 170] on link "Get Loan Offer" at bounding box center [348, 168] width 214 height 40
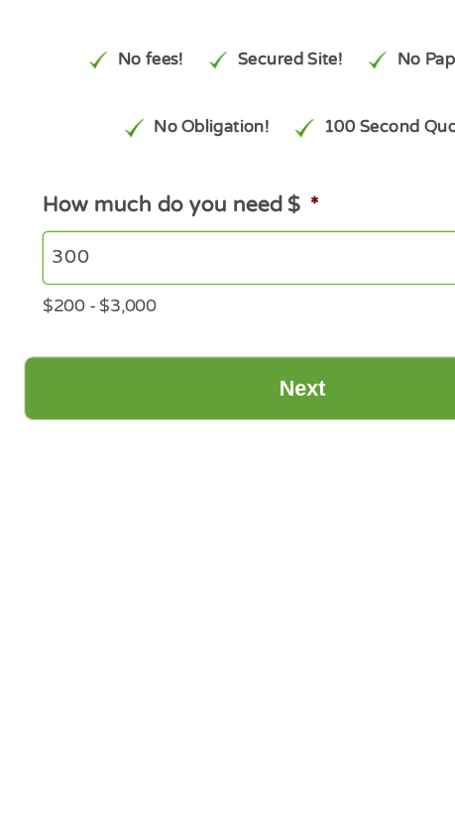
type input "300"
click at [151, 436] on input "Next" at bounding box center [228, 443] width 420 height 49
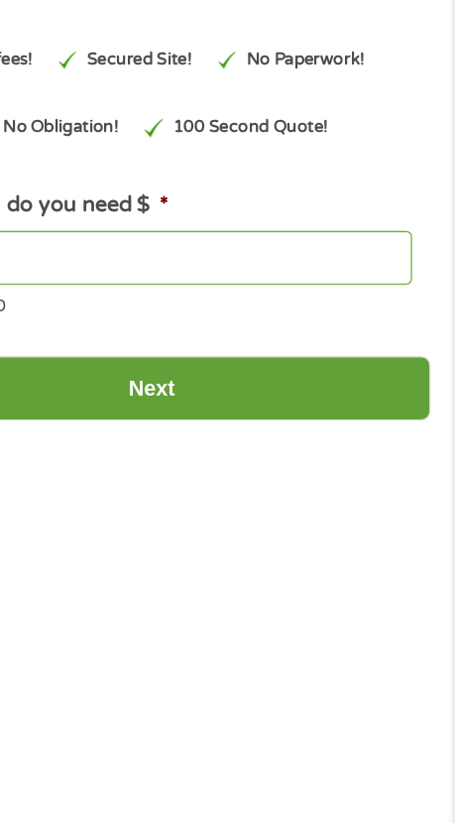
click at [257, 452] on input "Next" at bounding box center [228, 443] width 420 height 49
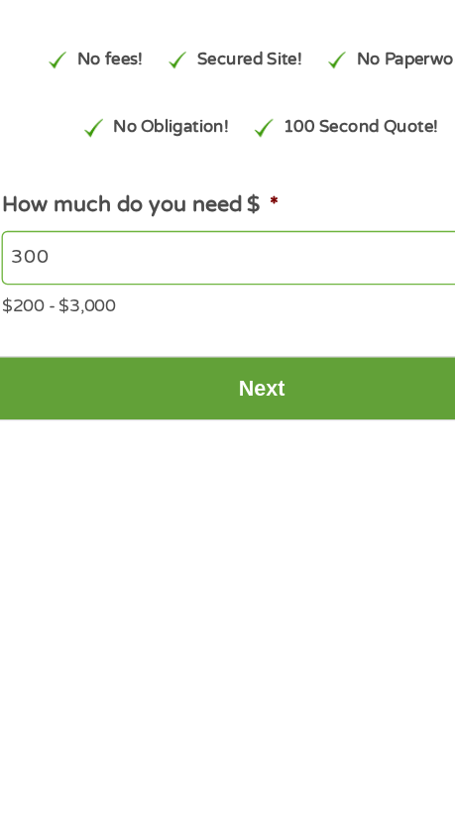
click at [241, 443] on input "Next" at bounding box center [228, 443] width 420 height 49
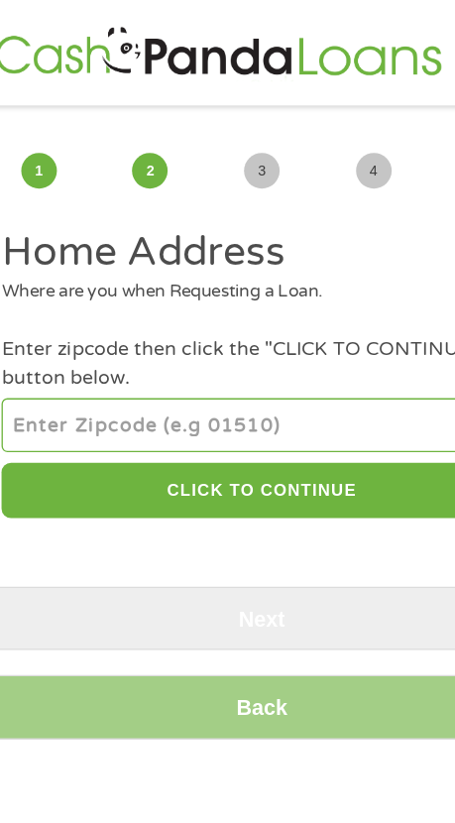
click at [156, 317] on input "number" at bounding box center [227, 320] width 391 height 40
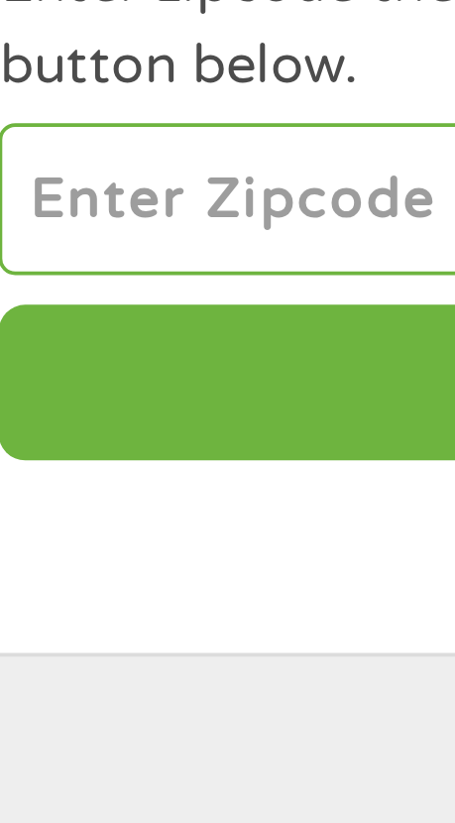
type input "32060"
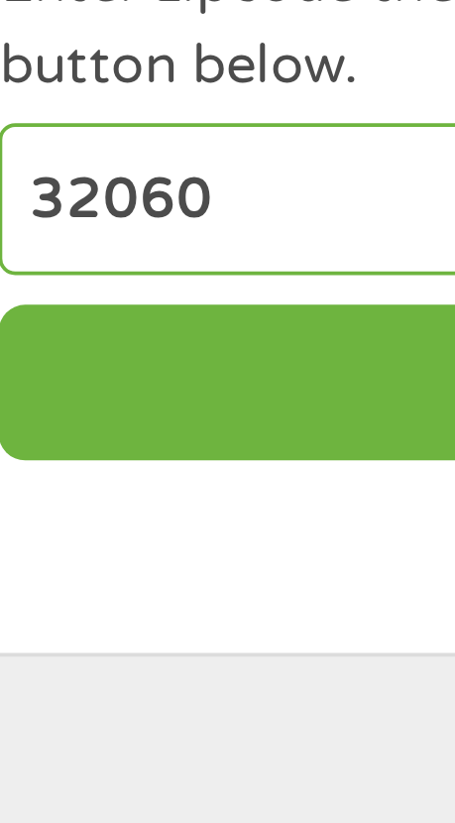
select select "Florida"
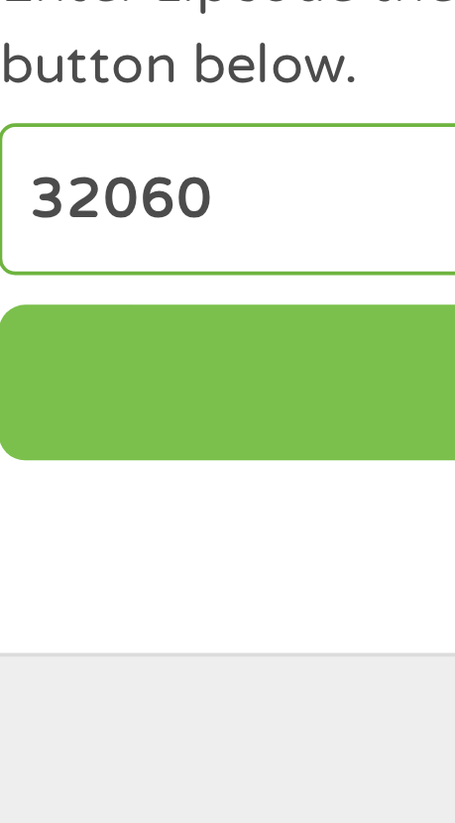
click at [109, 368] on button "CLICK TO CONTINUE" at bounding box center [227, 369] width 391 height 43
type input "32060"
type input "Live Oak"
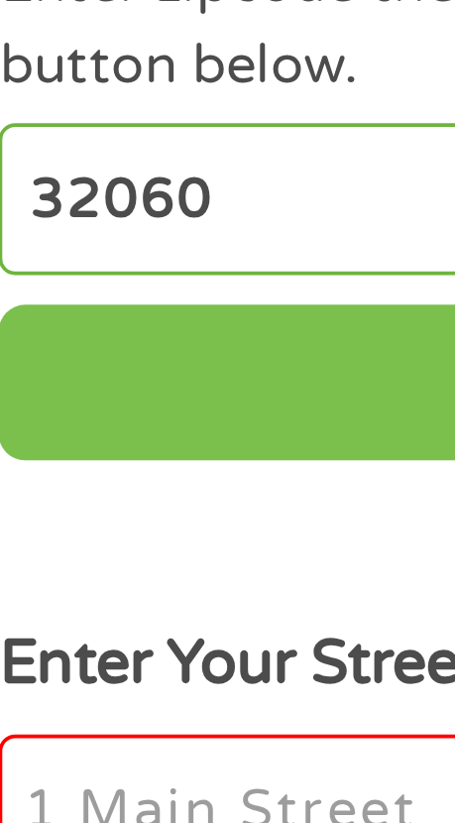
scroll to position [11, 0]
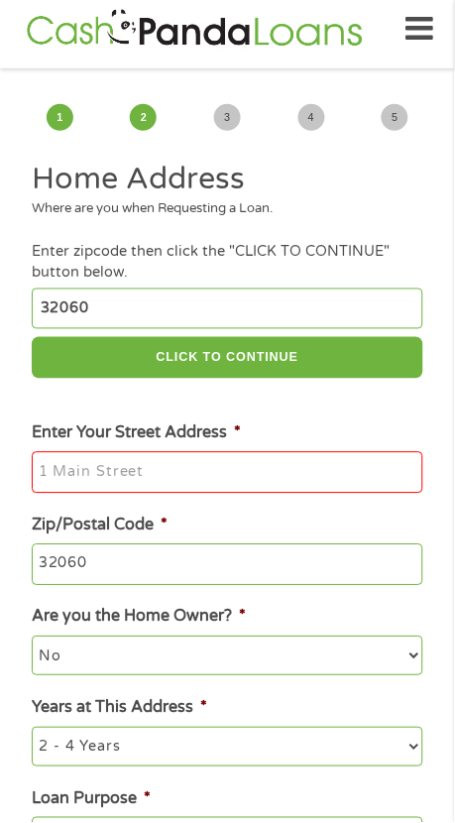
click at [140, 470] on input "Enter Your Street Address *" at bounding box center [227, 473] width 391 height 42
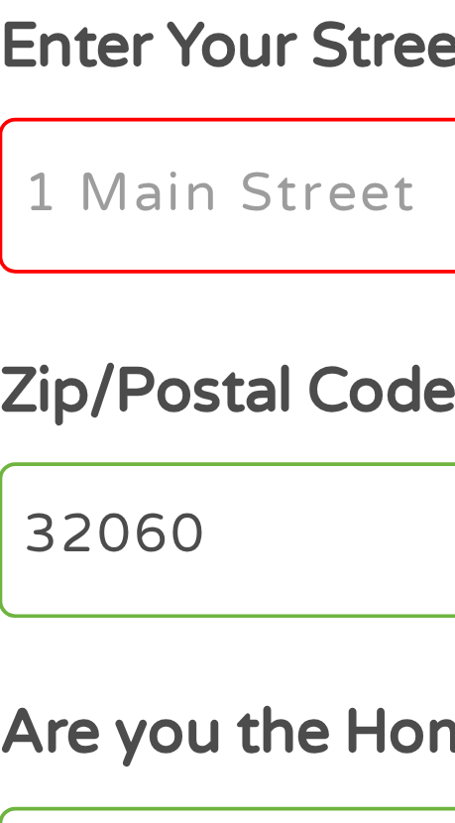
type input "[STREET_ADDRESS]"
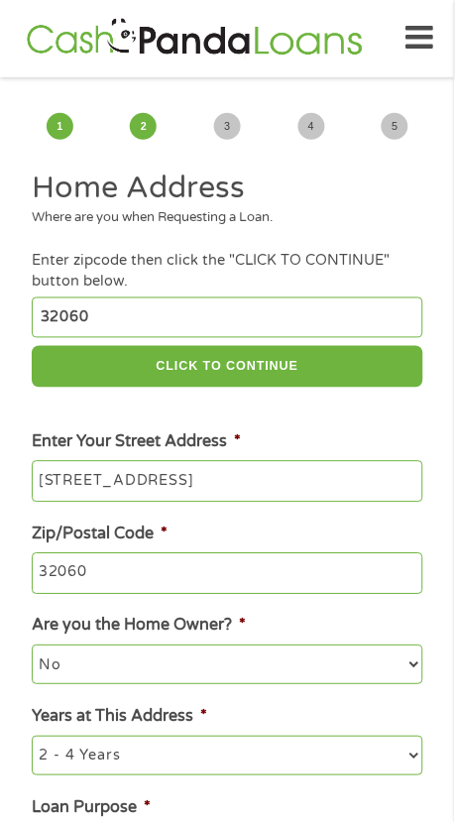
scroll to position [0, 0]
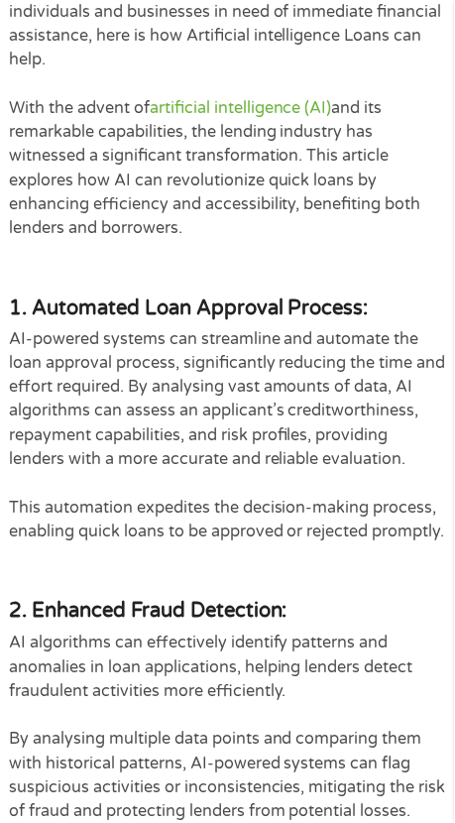
scroll to position [518, 0]
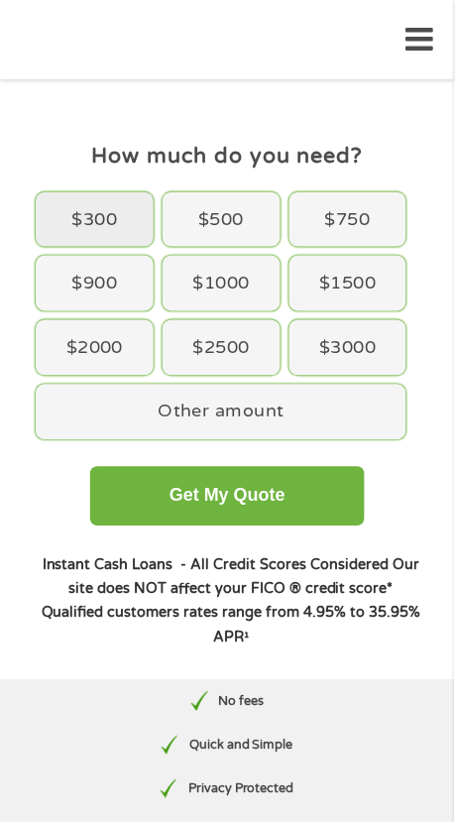
click at [117, 229] on div "$300" at bounding box center [95, 220] width 118 height 56
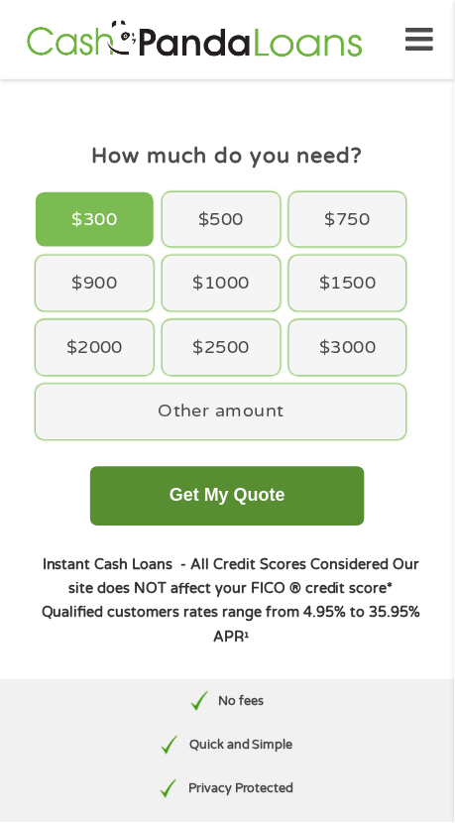
click at [262, 495] on button "Get My Quote" at bounding box center [227, 497] width 275 height 60
click at [240, 495] on button "Get My Quote" at bounding box center [227, 497] width 275 height 60
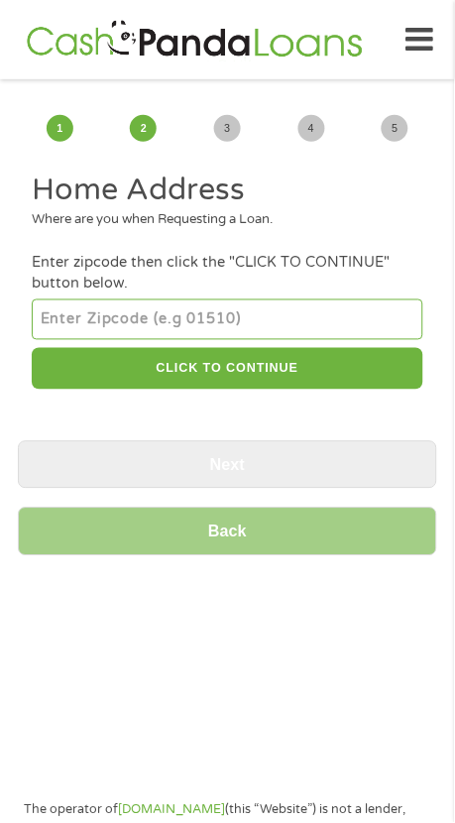
click at [191, 314] on input "number" at bounding box center [227, 320] width 391 height 40
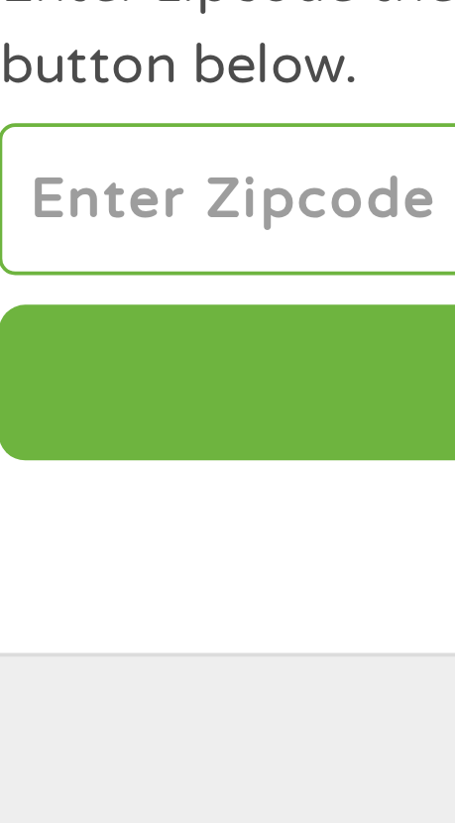
type input "32060"
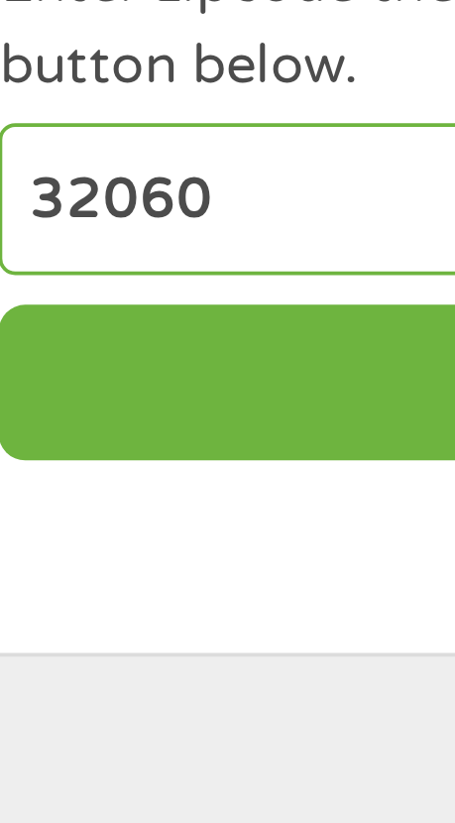
select select "[US_STATE]"
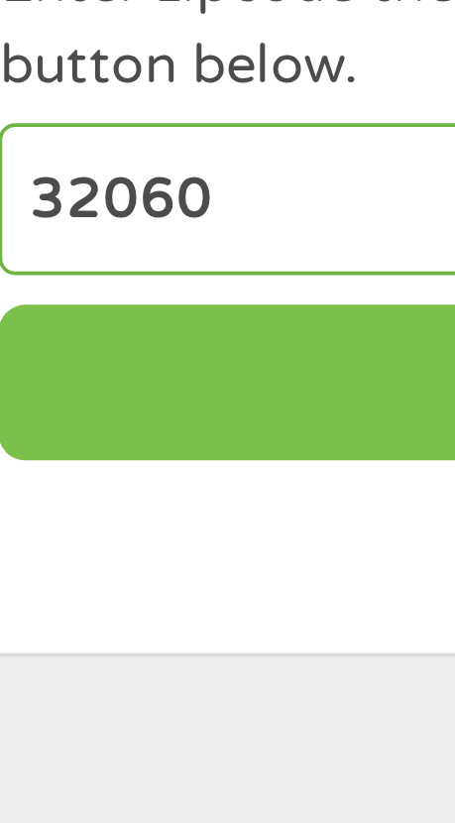
click at [101, 371] on button "CLICK TO CONTINUE" at bounding box center [227, 369] width 391 height 43
type input "32060"
type input "Live Oak"
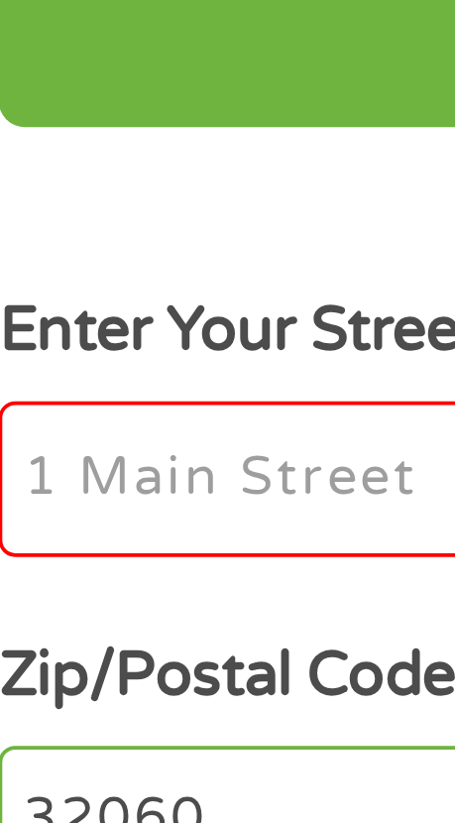
click at [79, 489] on input "Enter Your Street Address *" at bounding box center [227, 484] width 391 height 42
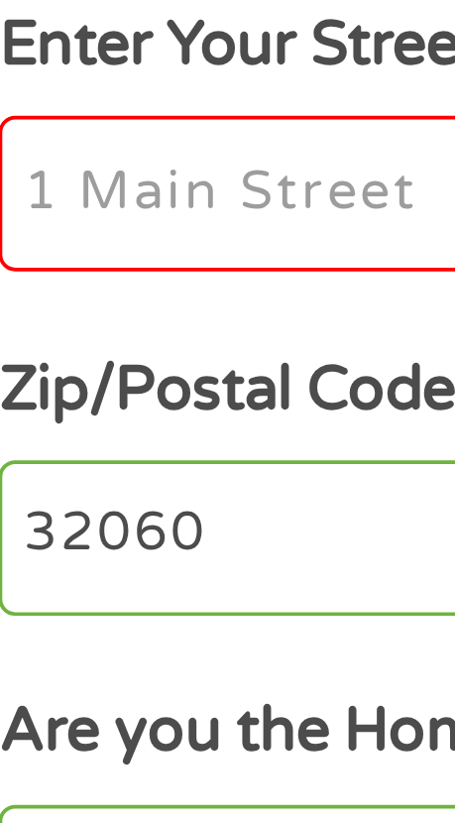
type input "[STREET_ADDRESS]"
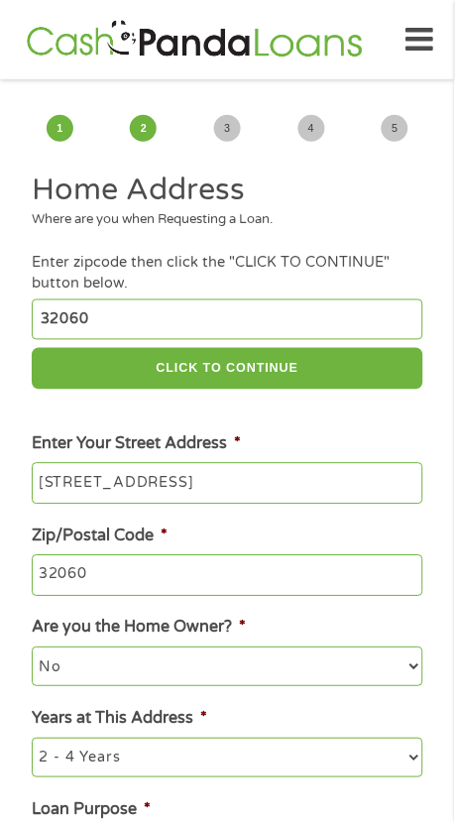
click at [141, 670] on select "No Yes" at bounding box center [227, 668] width 391 height 40
select select "yes"
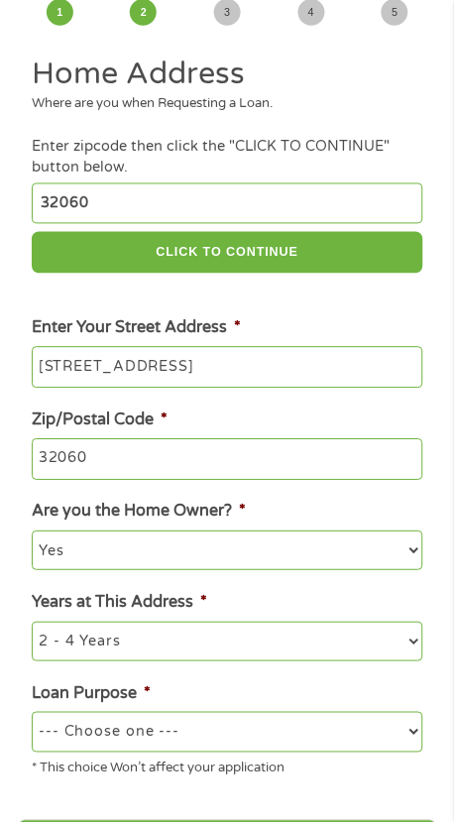
scroll to position [114, 0]
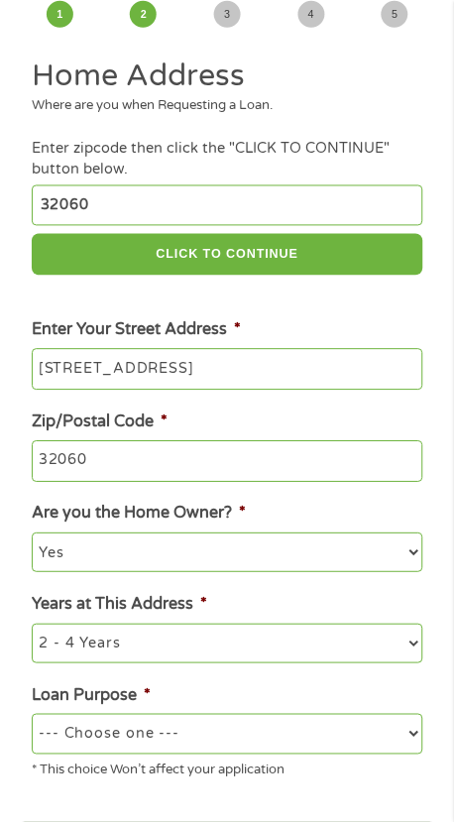
click at [199, 724] on select "--- Choose one --- Pay Bills Debt Consolidation Home Improvement Major Purchase…" at bounding box center [227, 735] width 391 height 40
select select "other"
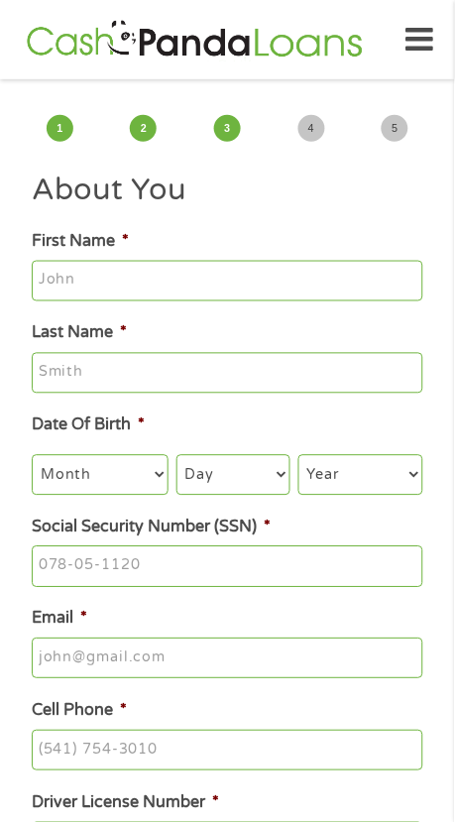
scroll to position [0, 0]
click at [126, 285] on input "First Name *" at bounding box center [227, 282] width 391 height 42
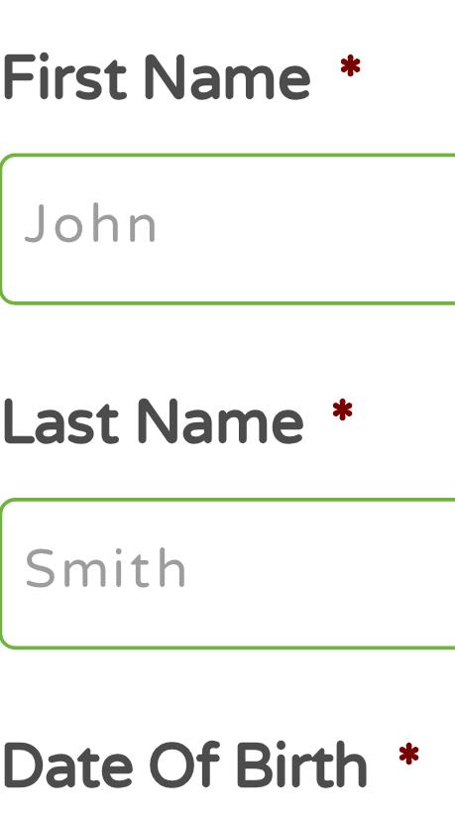
type input "[PERSON_NAME]"
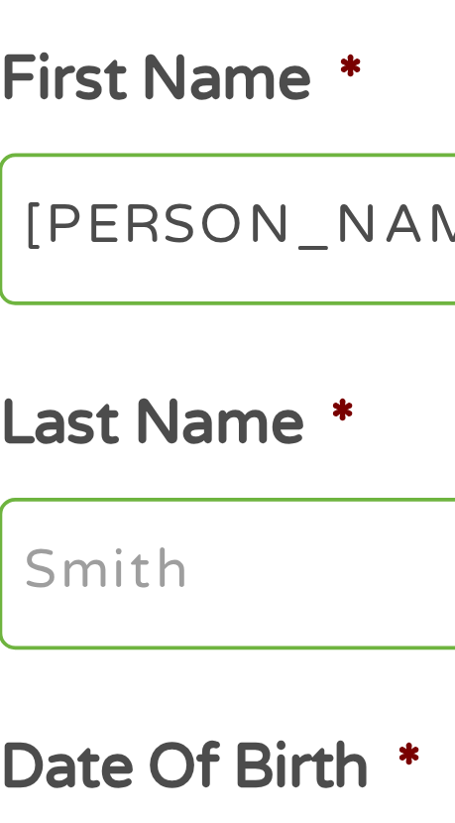
type input "[PERSON_NAME]"
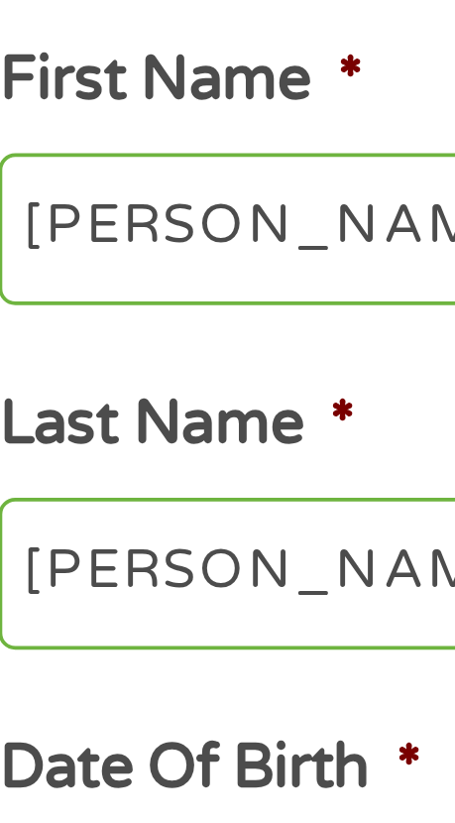
type input "[EMAIL_ADDRESS][DOMAIN_NAME]"
type input "[PHONE_NUMBER]"
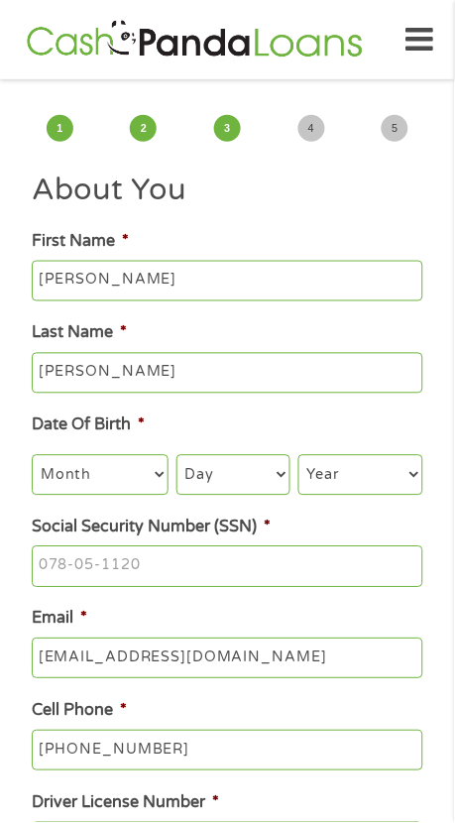
click at [124, 465] on select "Month 1 2 3 4 5 6 7 8 9 10 11 12" at bounding box center [100, 475] width 136 height 40
select select "11"
click at [257, 474] on select "Day 1 2 3 4 5 6 7 8 9 10 11 12 13 14 15 16 17 18 19 20 21 22 23 24 25 26 27 28 …" at bounding box center [234, 475] width 114 height 40
select select "27"
click at [370, 478] on select "Year [DATE] 2006 2005 2004 2003 2002 2001 2000 1999 1998 1997 1996 1995 1994 19…" at bounding box center [361, 475] width 124 height 40
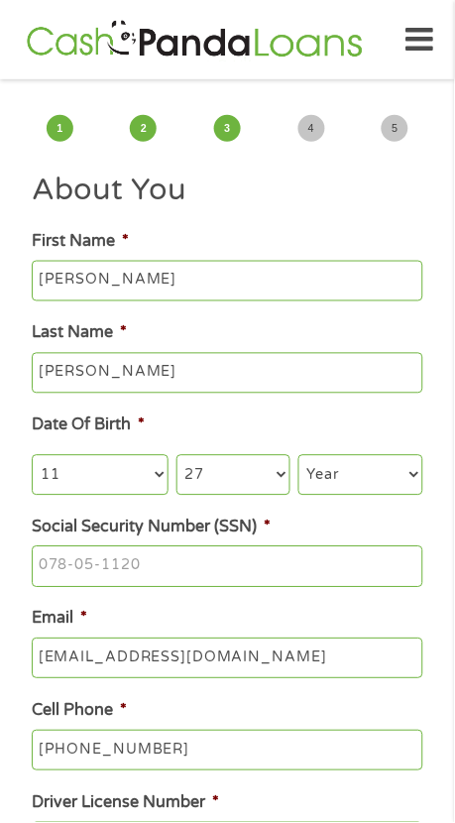
select select "1970"
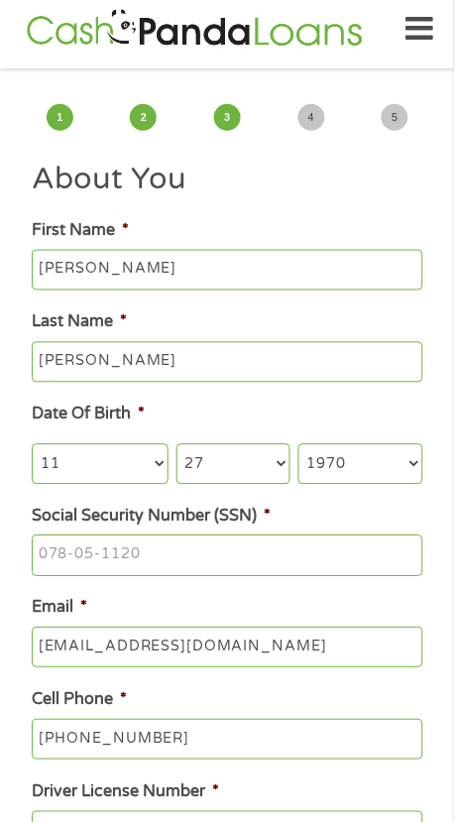
scroll to position [12, 0]
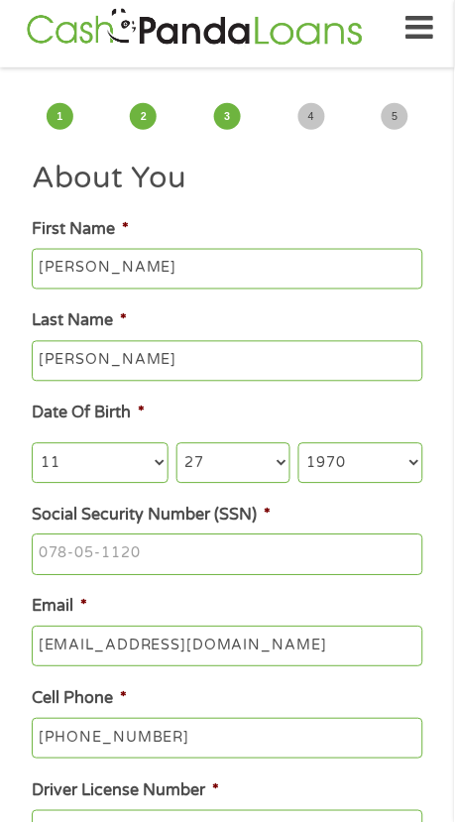
click at [186, 559] on input "Social Security Number (SSN) *" at bounding box center [227, 556] width 391 height 42
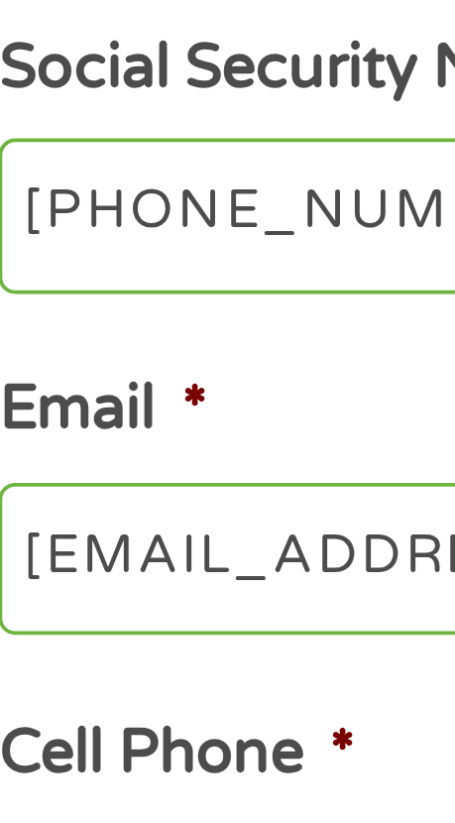
type input "595-56-5169"
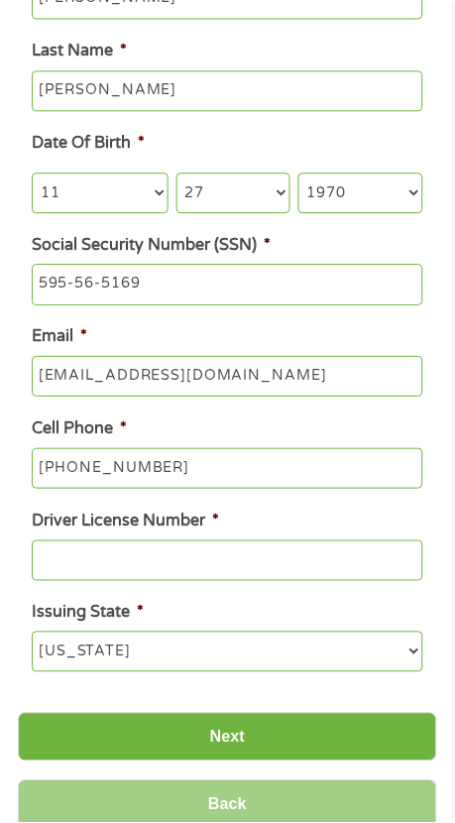
scroll to position [280, 0]
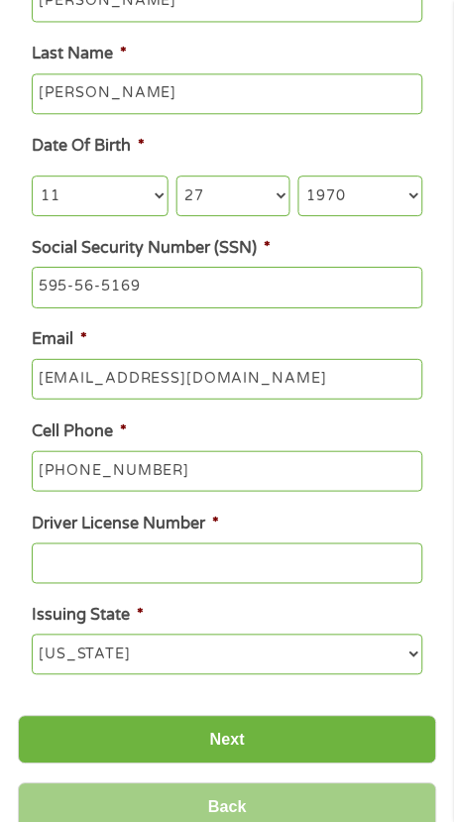
click at [207, 471] on input "[PHONE_NUMBER]" at bounding box center [227, 472] width 391 height 42
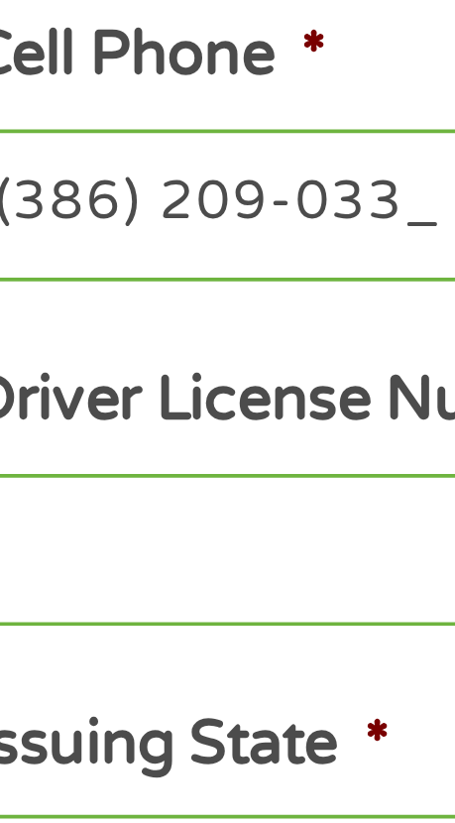
type input "[PHONE_NUMBER]"
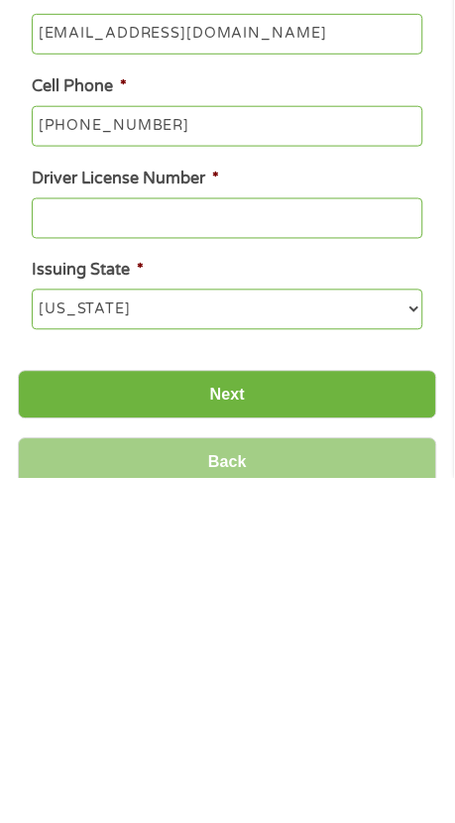
click at [201, 571] on input "Driver License Number *" at bounding box center [227, 565] width 391 height 42
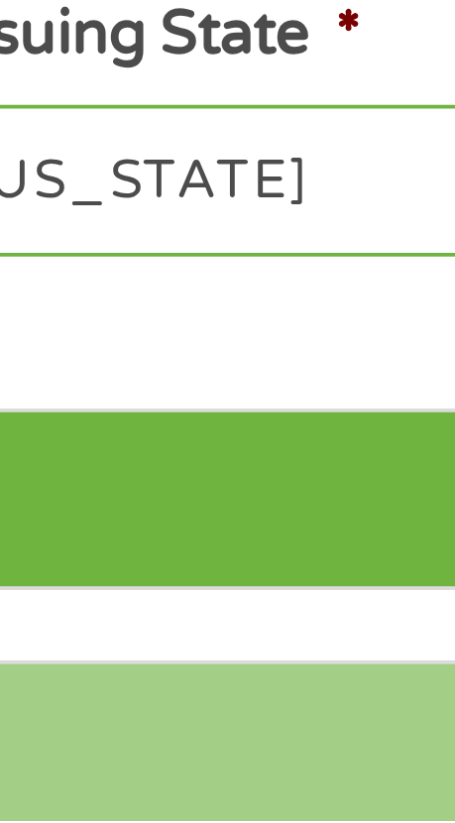
scroll to position [292, 0]
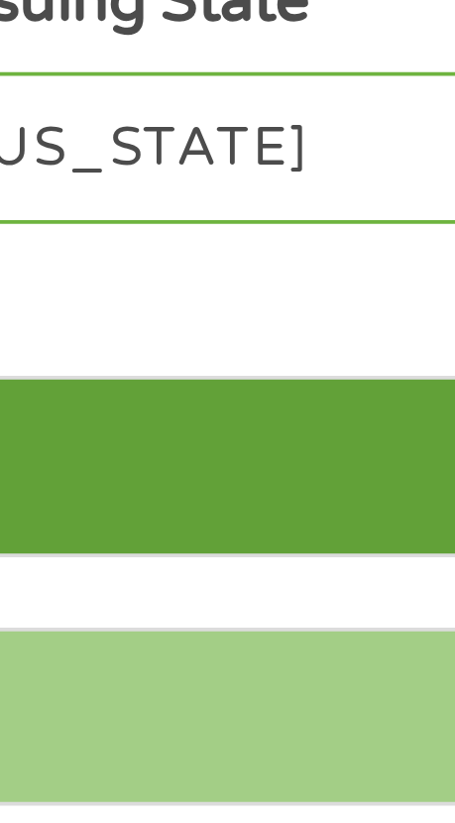
type input "H652791709270"
click at [125, 737] on input "Next" at bounding box center [228, 728] width 420 height 49
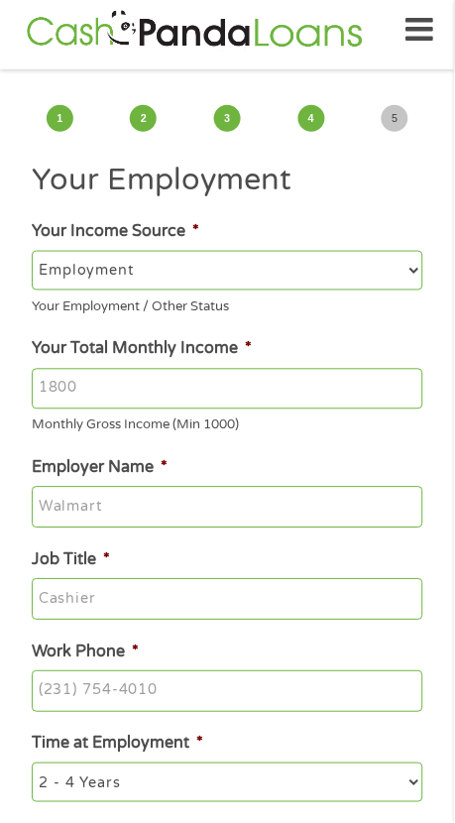
scroll to position [8, 0]
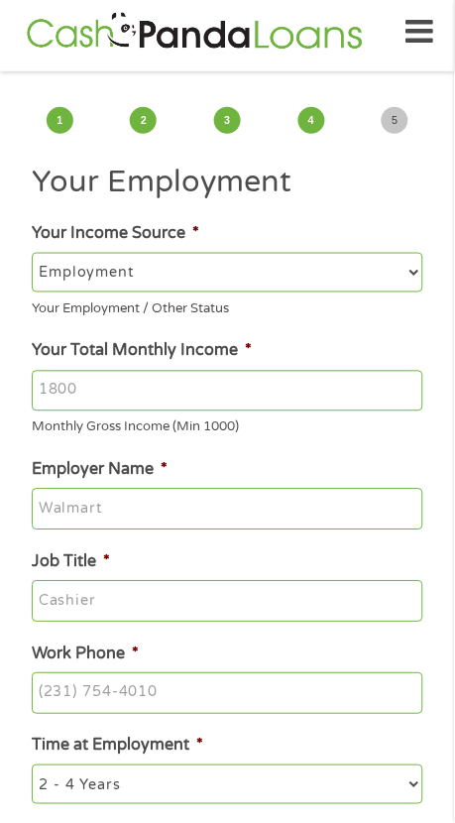
click at [159, 275] on select "--- Choose one --- Employment [DEMOGRAPHIC_DATA] Benefits" at bounding box center [227, 273] width 391 height 40
select select "benefits"
type input "Other"
type input "[PHONE_NUMBER]"
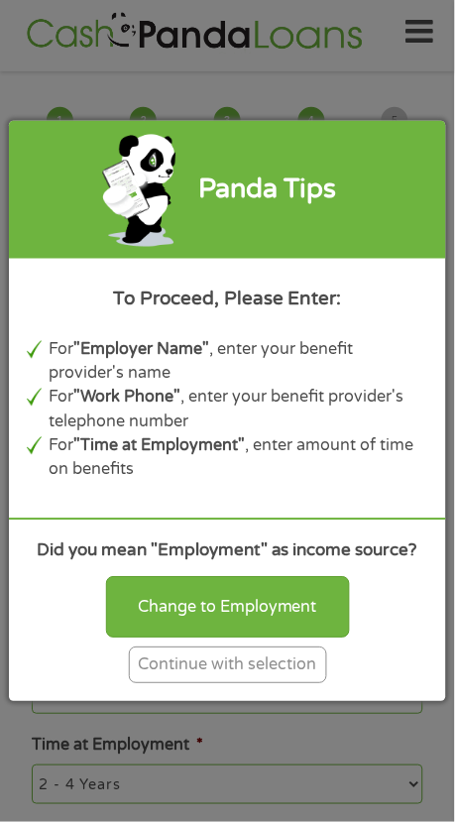
click at [275, 661] on div "Continue with selection" at bounding box center [228, 666] width 198 height 37
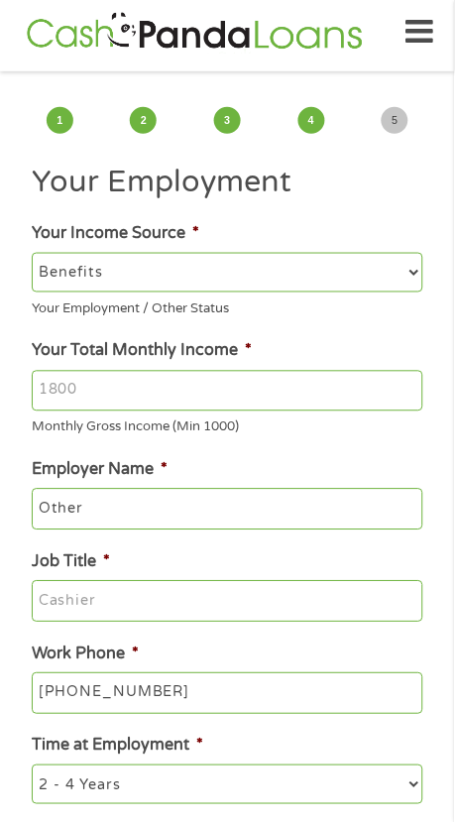
click at [133, 381] on input "Your Total Monthly Income *" at bounding box center [227, 392] width 391 height 42
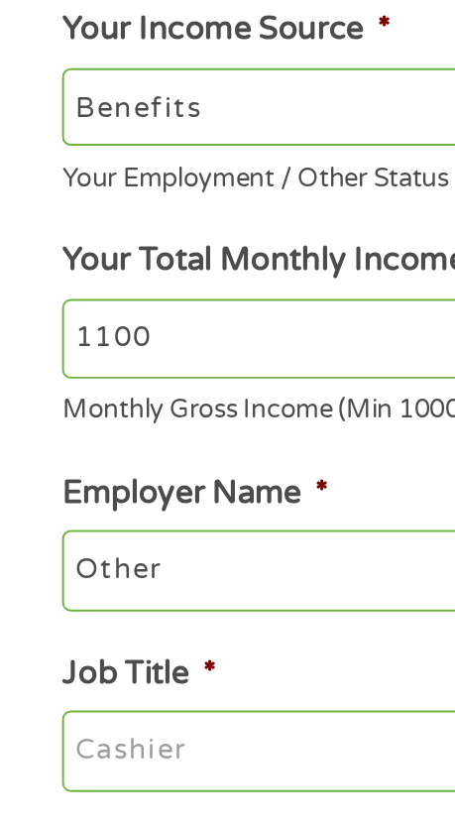
scroll to position [0, 0]
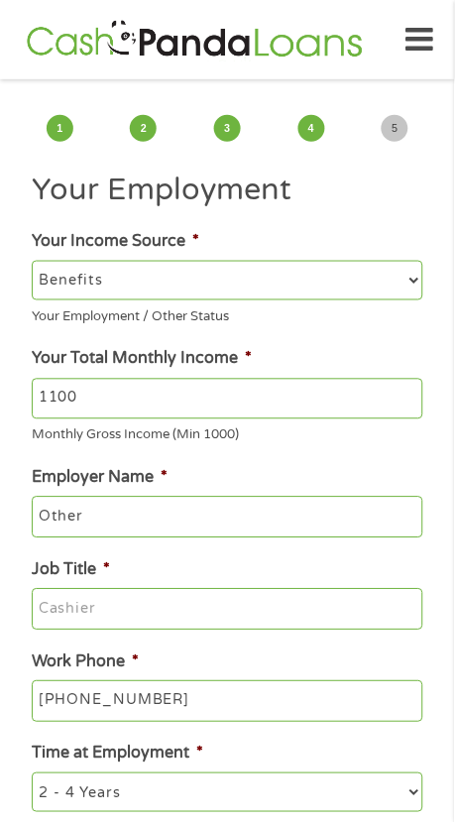
type input "1100"
click at [154, 516] on input "Other" at bounding box center [227, 518] width 391 height 42
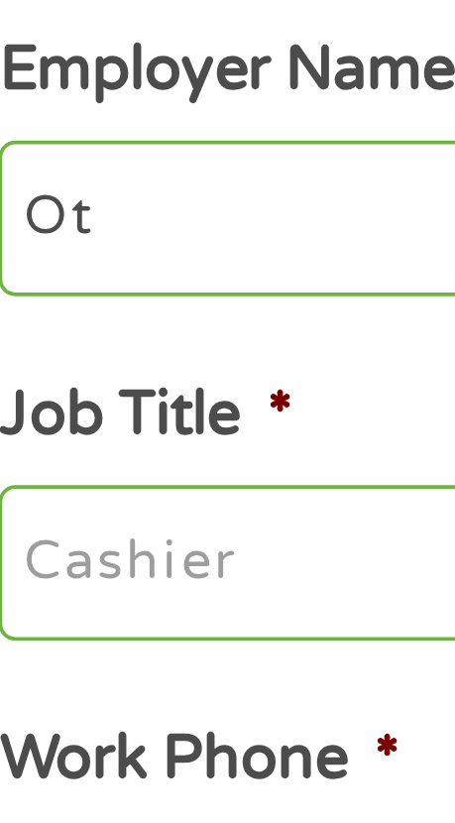
type input "O"
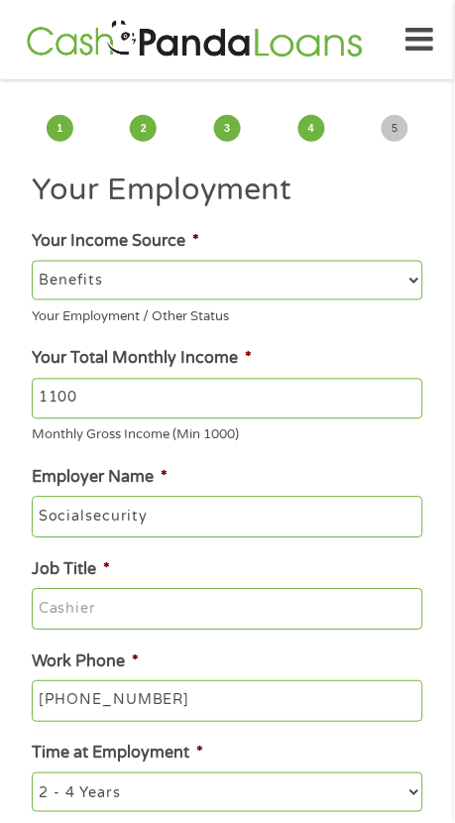
type input "Socialsecurity"
click at [155, 602] on input "Job Title *" at bounding box center [227, 610] width 391 height 42
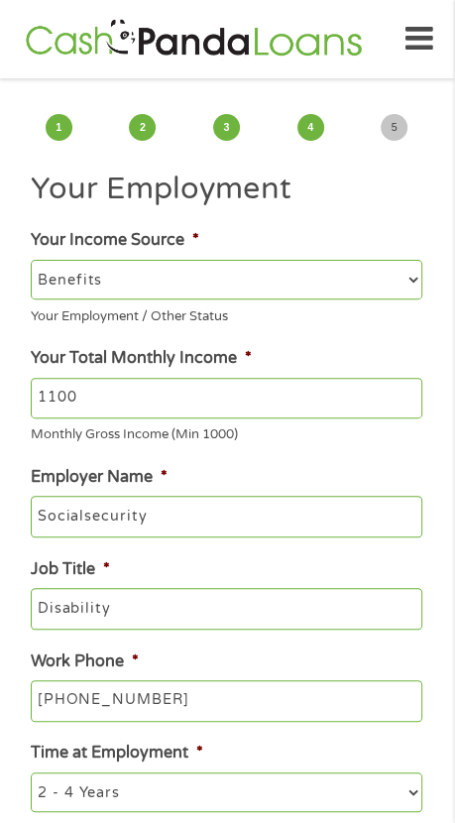
type input "Disability"
click at [200, 713] on input "[PHONE_NUMBER]" at bounding box center [227, 703] width 391 height 42
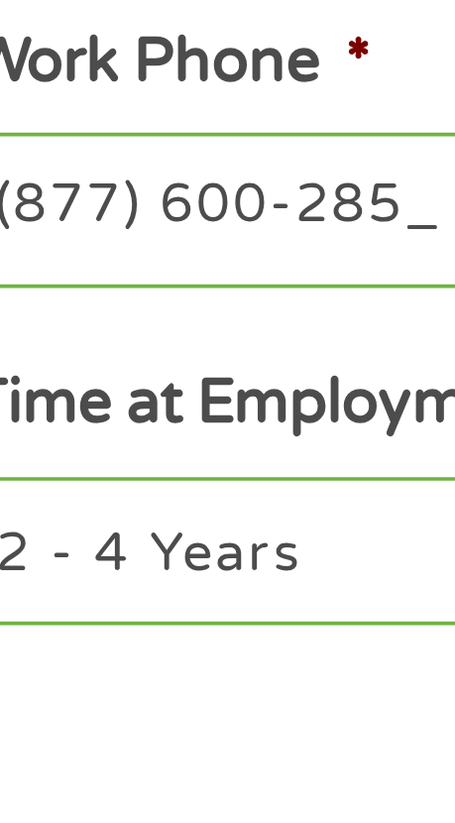
type input "[PHONE_NUMBER]"
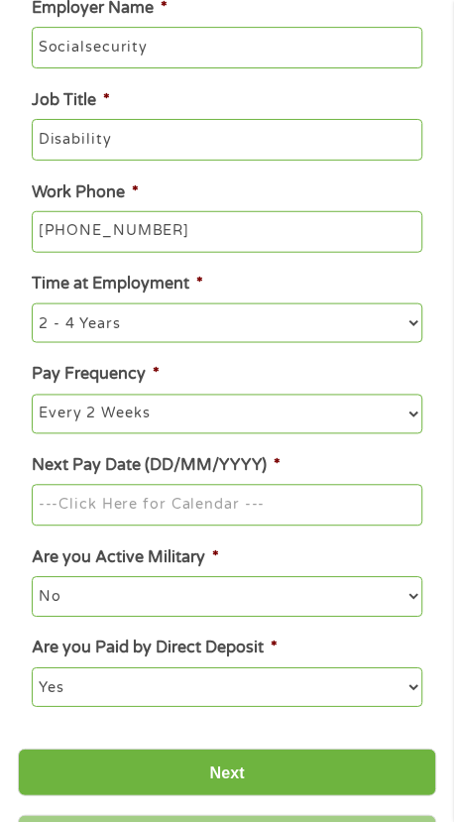
scroll to position [470, 0]
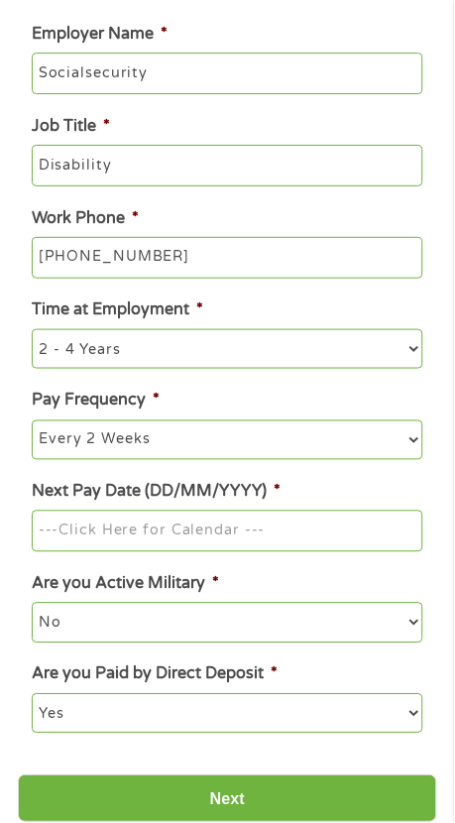
scroll to position [448, 0]
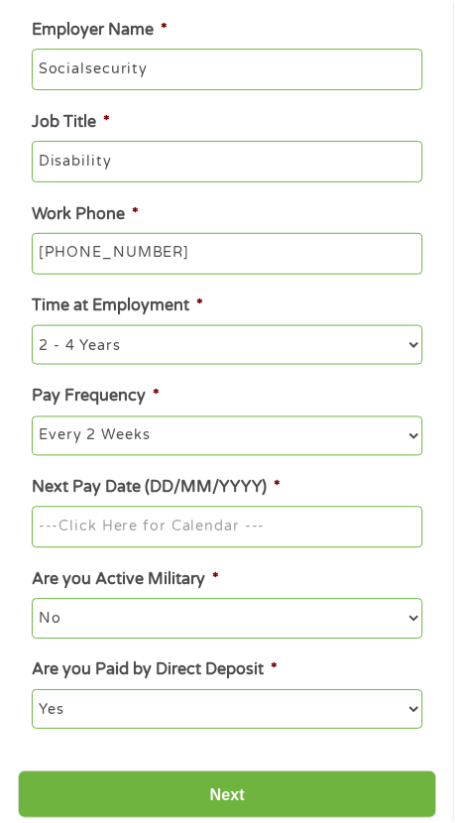
click at [258, 536] on input "Next Pay Date (DD/MM/YYYY) *" at bounding box center [227, 528] width 391 height 42
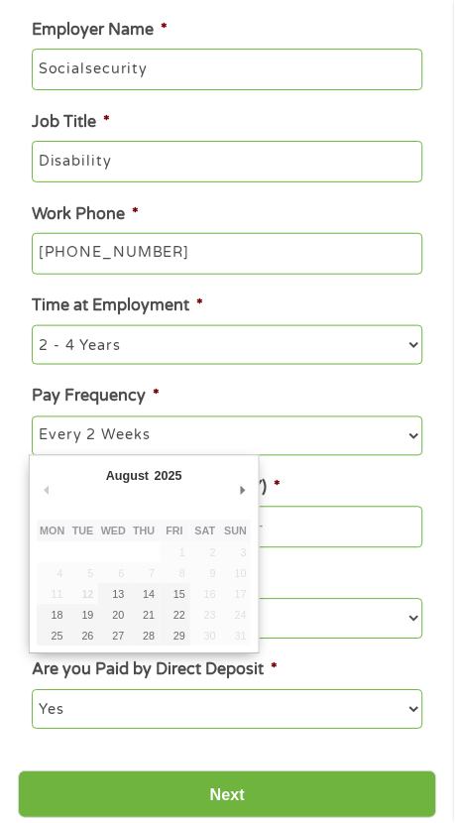
type input "[DATE]"
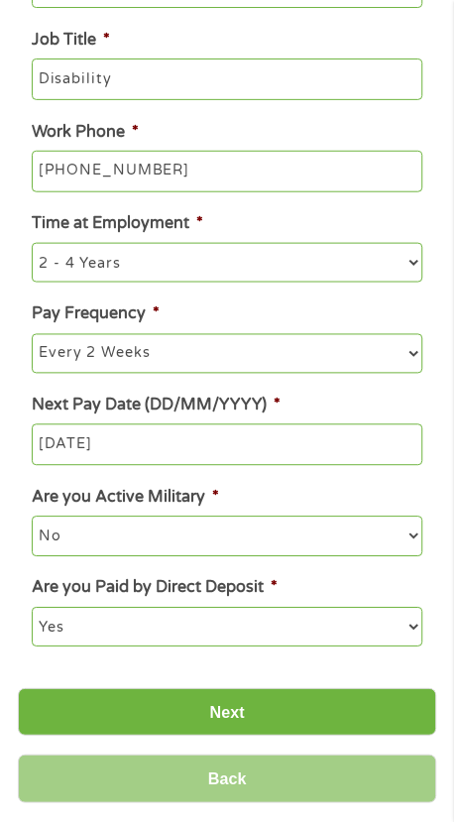
scroll to position [531, 0]
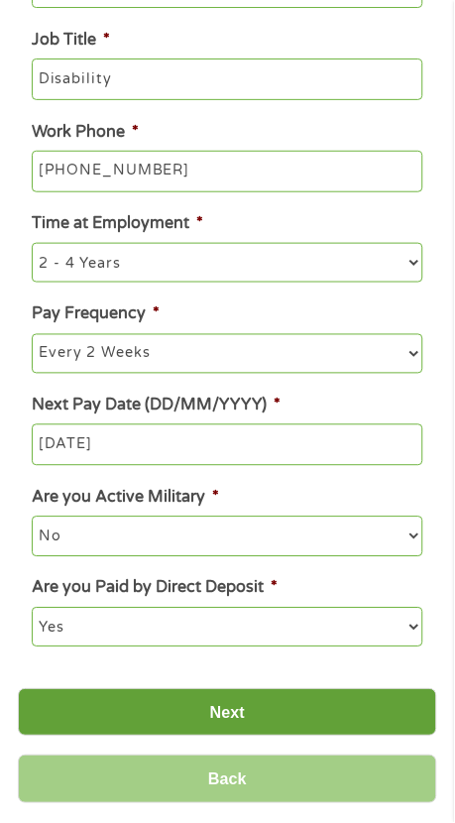
click at [259, 724] on input "Next" at bounding box center [228, 713] width 420 height 49
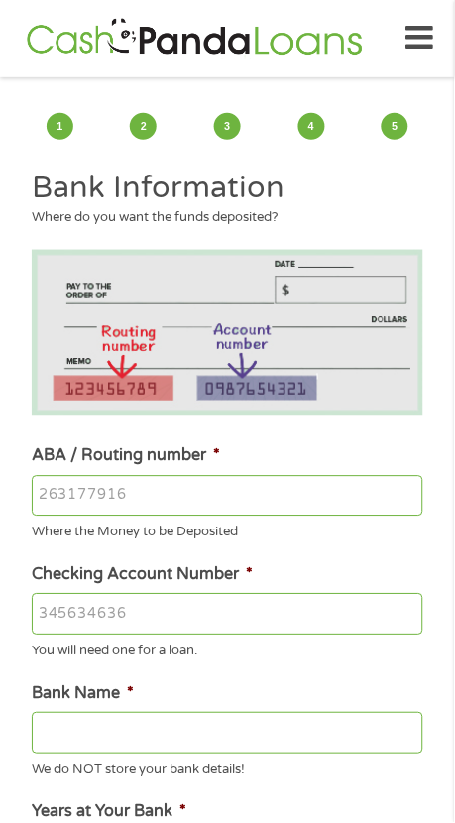
scroll to position [0, 0]
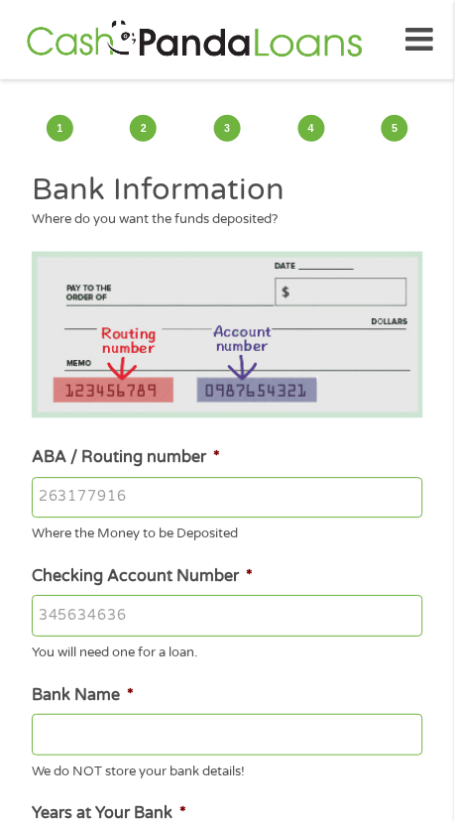
click at [169, 496] on input "ABA / Routing number *" at bounding box center [227, 499] width 391 height 42
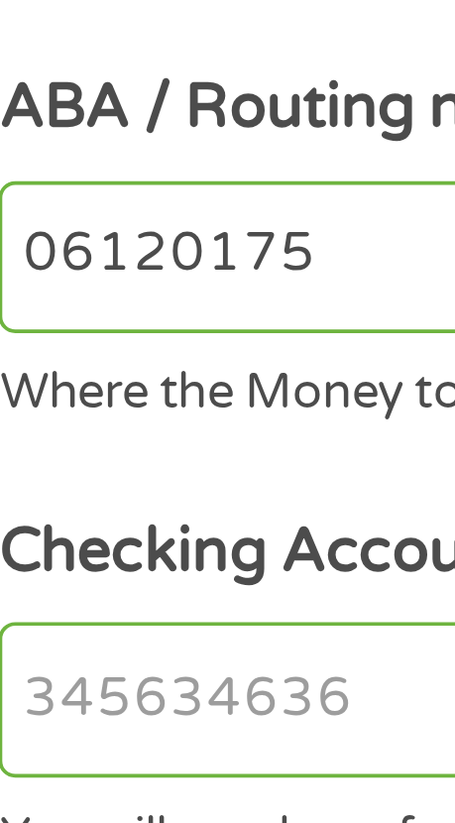
type input "061201754"
type input "AMERIS BANK"
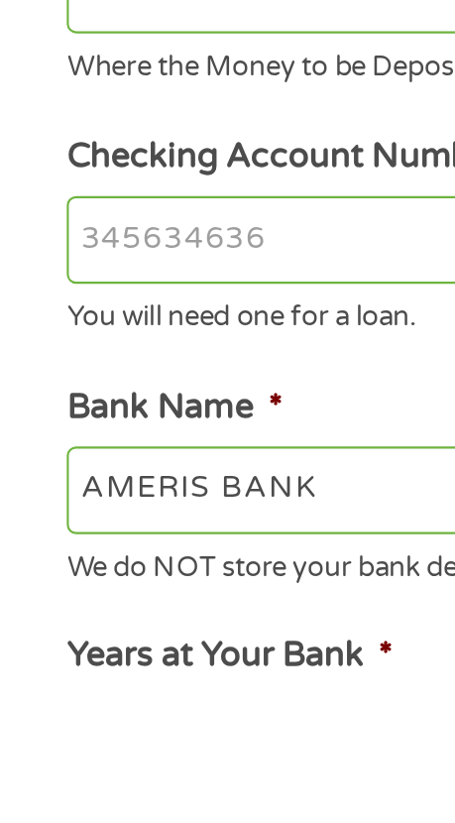
type input "061201754"
click at [160, 619] on input "Checking Account Number *" at bounding box center [227, 617] width 391 height 42
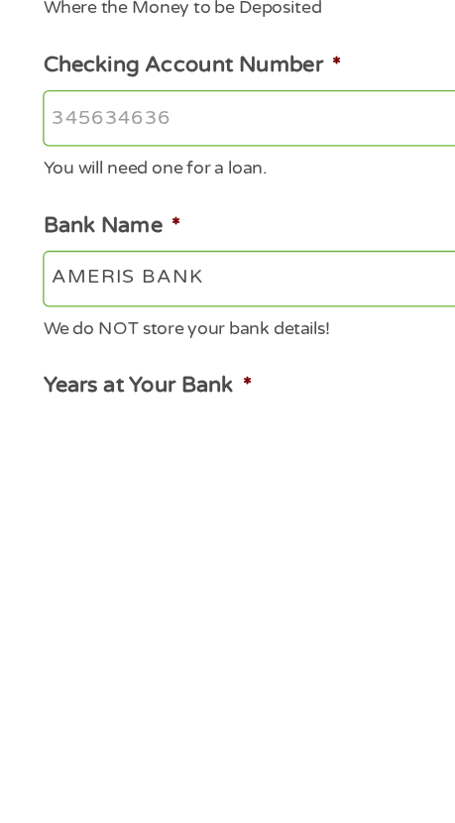
scroll to position [8, 0]
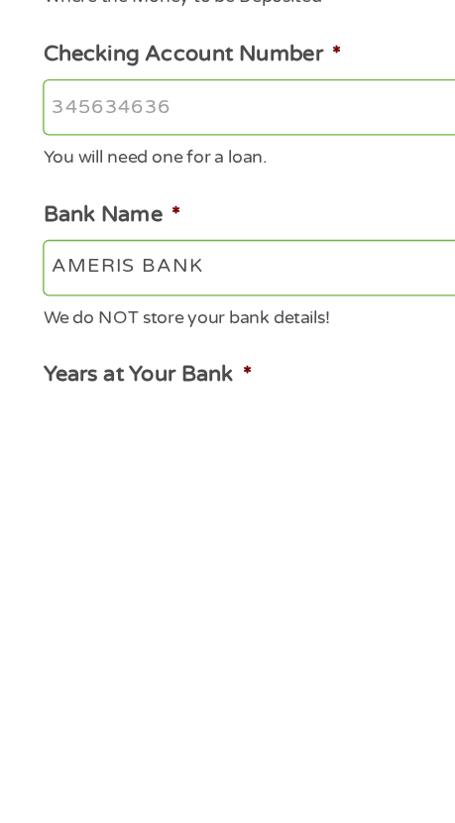
click at [144, 598] on input "Checking Account Number *" at bounding box center [227, 609] width 391 height 42
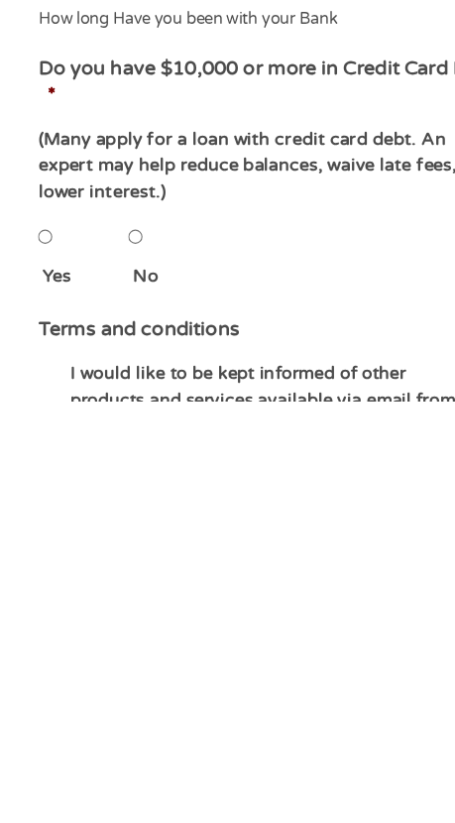
scroll to position [378, 0]
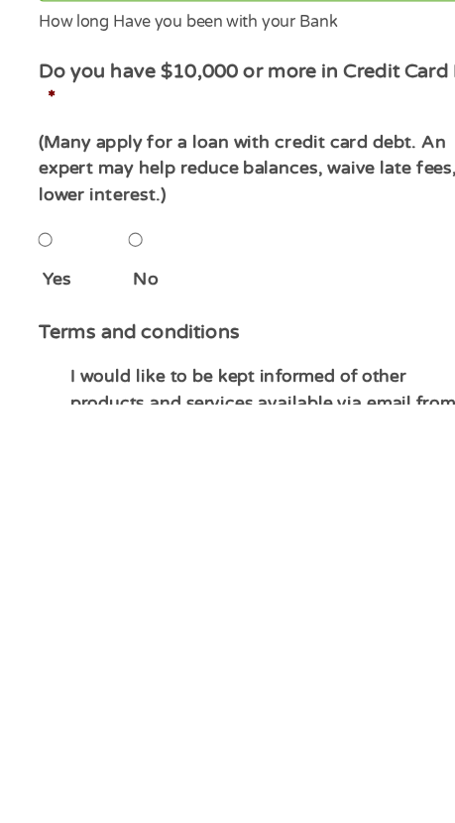
type input "1031348780"
click at [117, 692] on input "No" at bounding box center [111, 690] width 12 height 40
radio input "true"
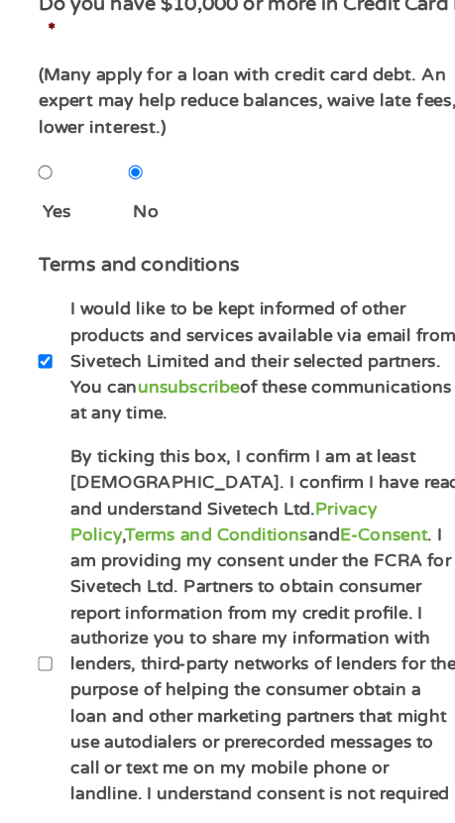
scroll to position [769, 0]
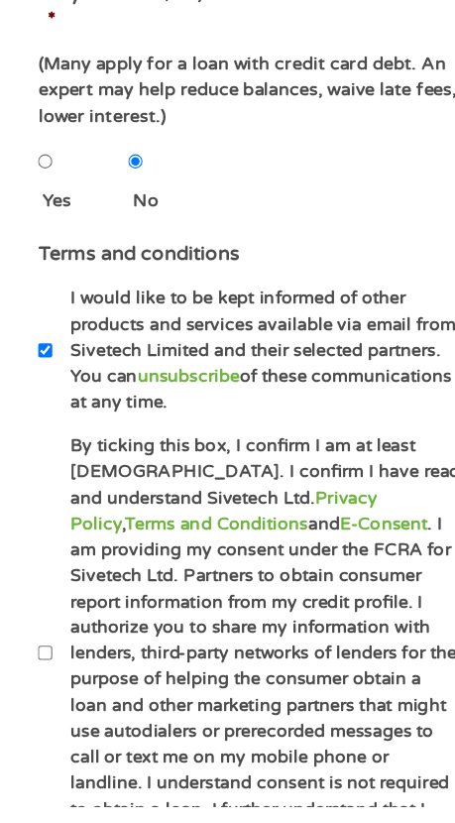
click at [44, 702] on input "By ticking this box, I confirm I am at least [DEMOGRAPHIC_DATA]. I confirm I ha…" at bounding box center [38, 699] width 12 height 40
checkbox input "true"
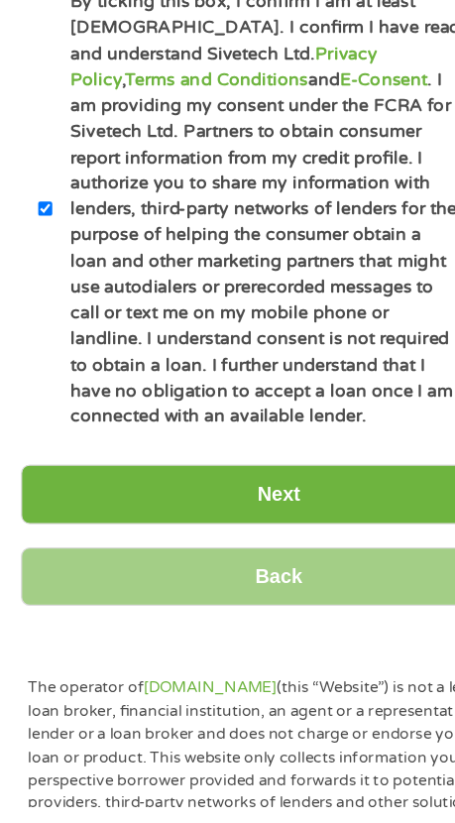
scroll to position [1132, 0]
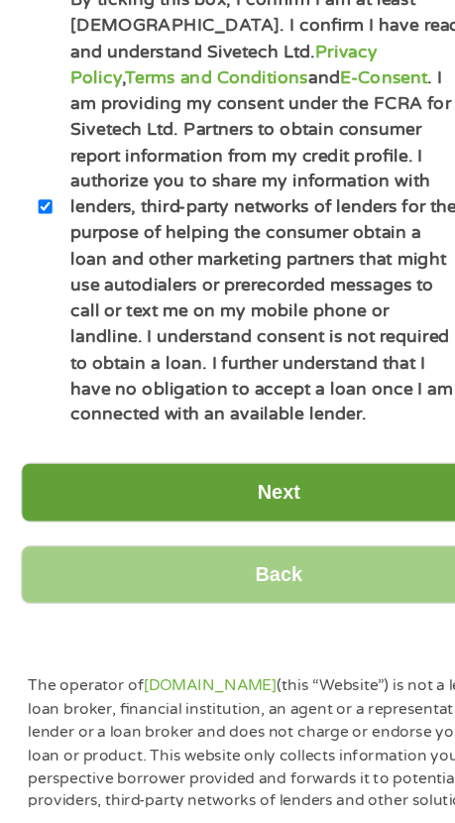
click at [246, 578] on input "Next" at bounding box center [228, 568] width 420 height 49
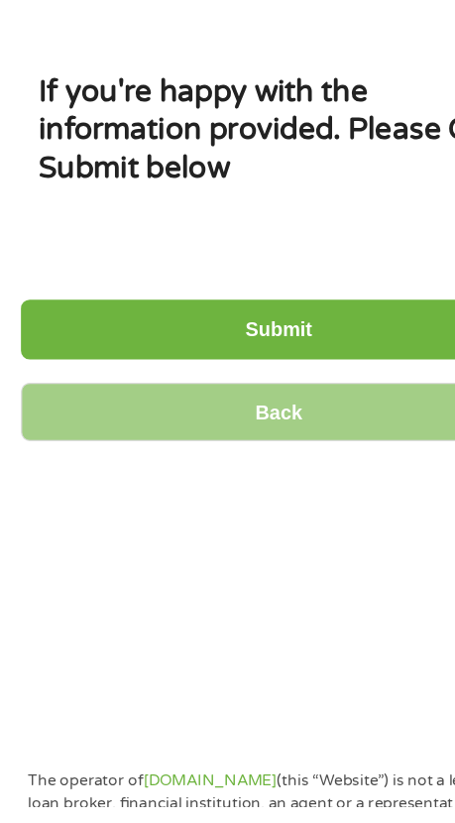
scroll to position [0, 0]
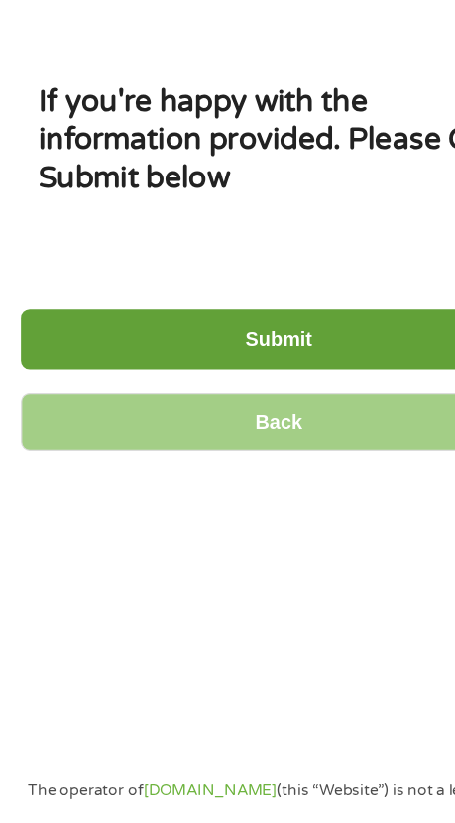
click at [249, 446] on input "Submit" at bounding box center [228, 444] width 420 height 49
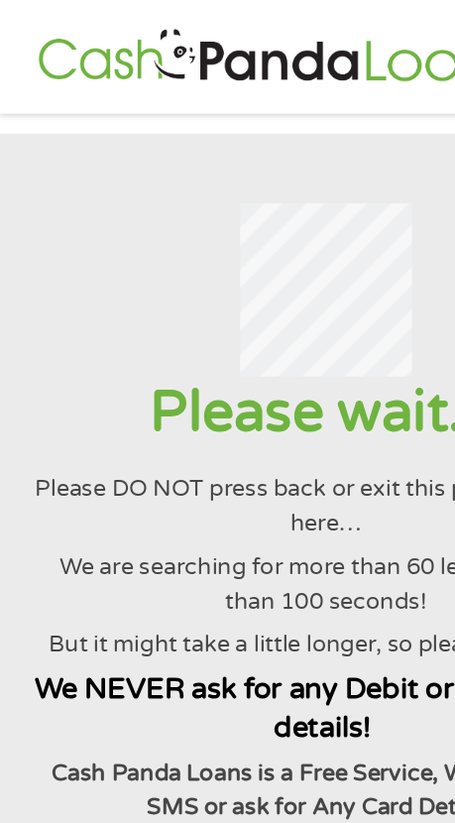
click at [86, 200] on div at bounding box center [227, 202] width 407 height 120
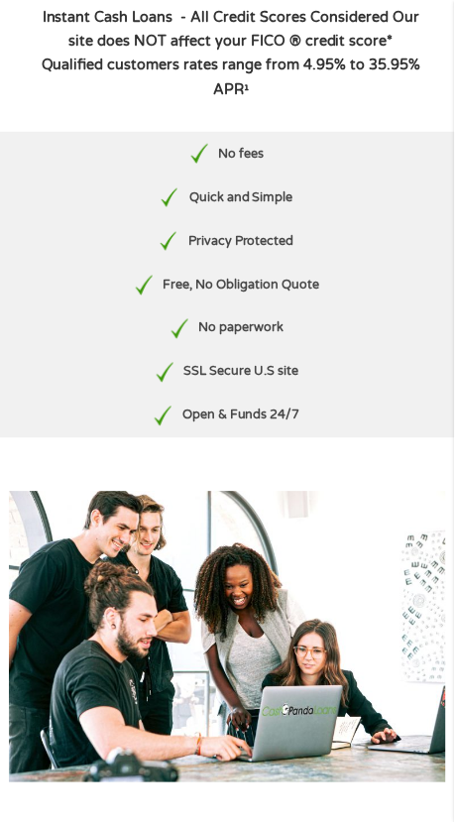
scroll to position [535, 0]
